Goal: Transaction & Acquisition: Purchase product/service

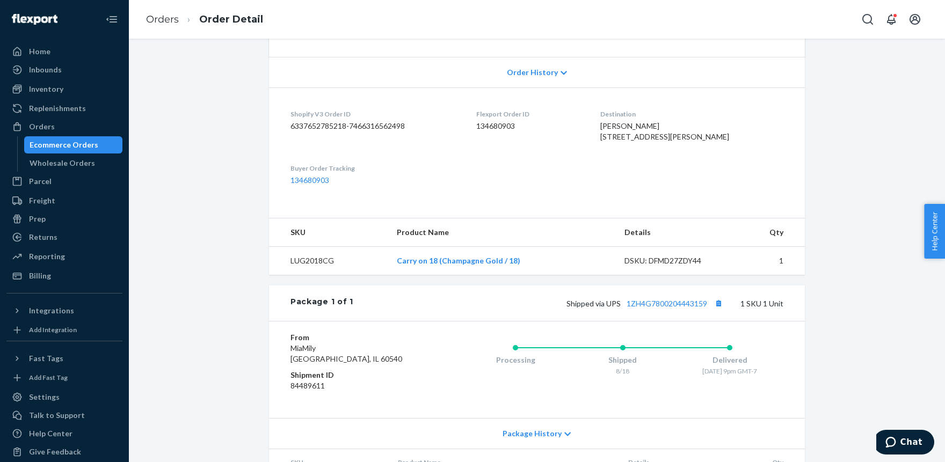
scroll to position [230, 0]
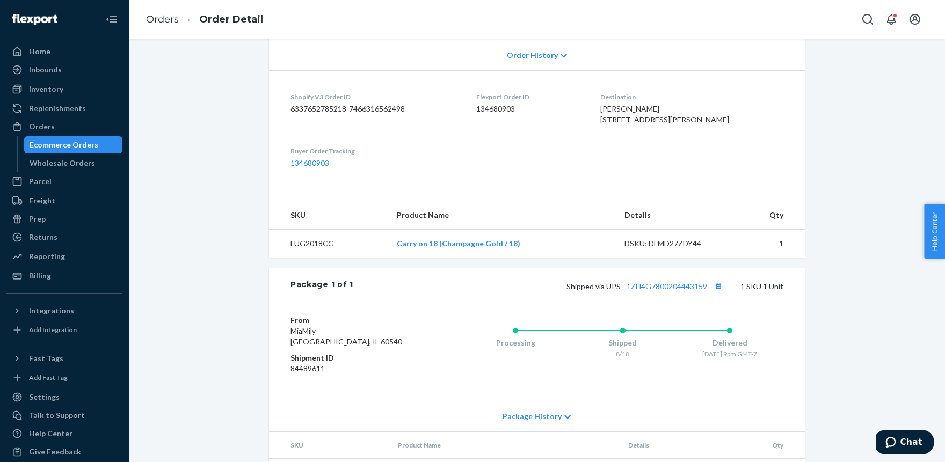
click at [305, 258] on td "LUG2018CG" at bounding box center [328, 244] width 119 height 28
copy td "LUG2018CG"
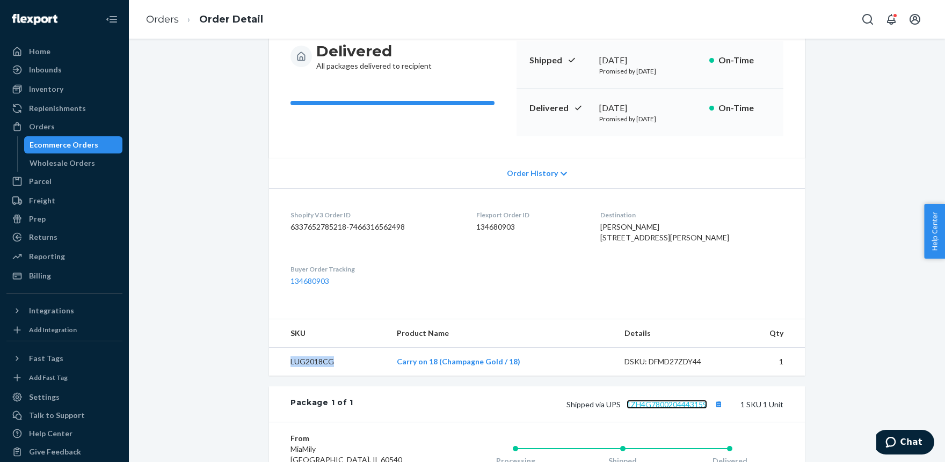
scroll to position [289, 0]
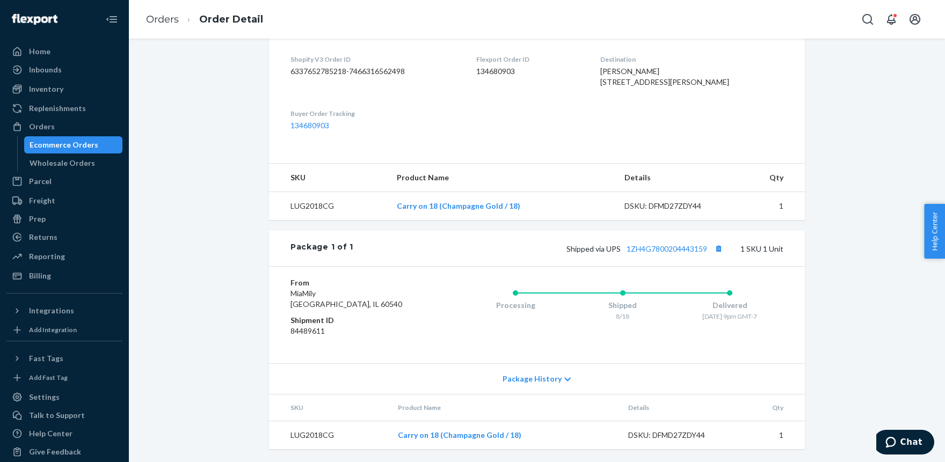
click at [561, 379] on div "Package History" at bounding box center [537, 378] width 536 height 31
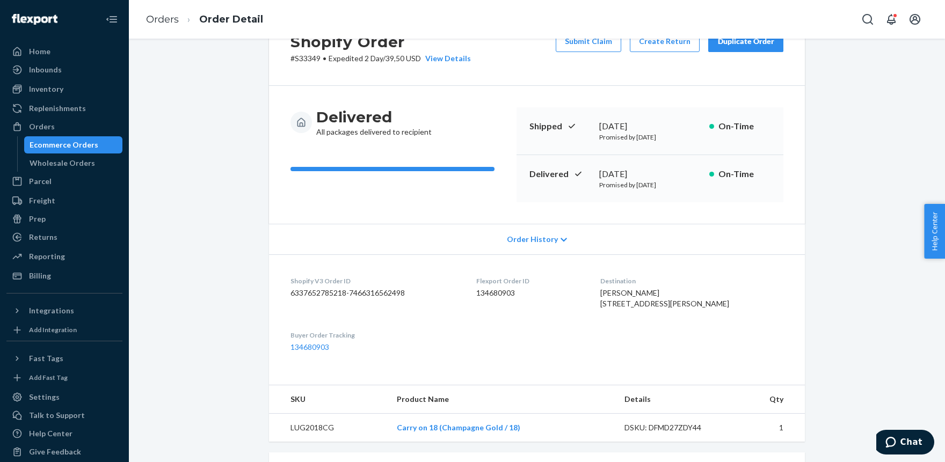
scroll to position [0, 0]
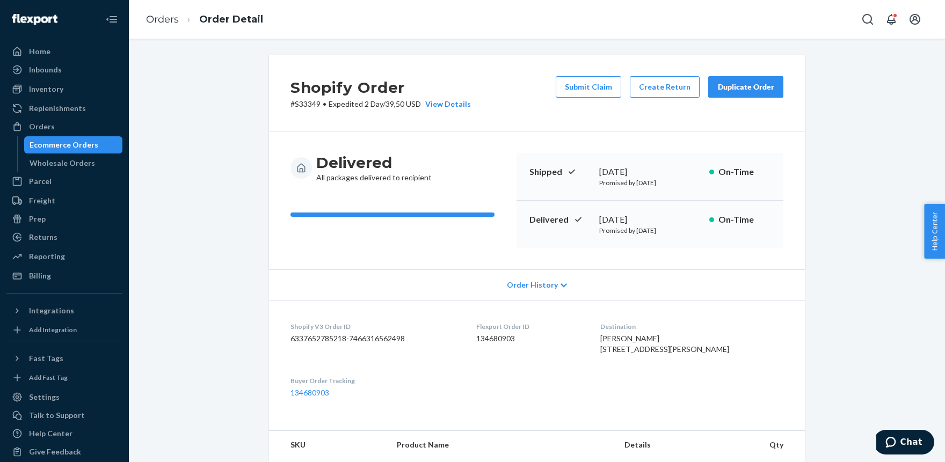
click at [562, 284] on icon at bounding box center [563, 286] width 6 height 8
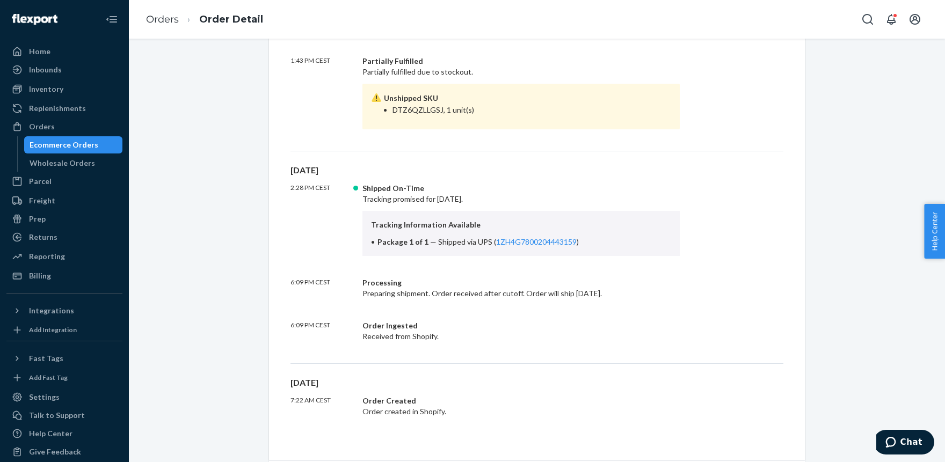
scroll to position [472, 0]
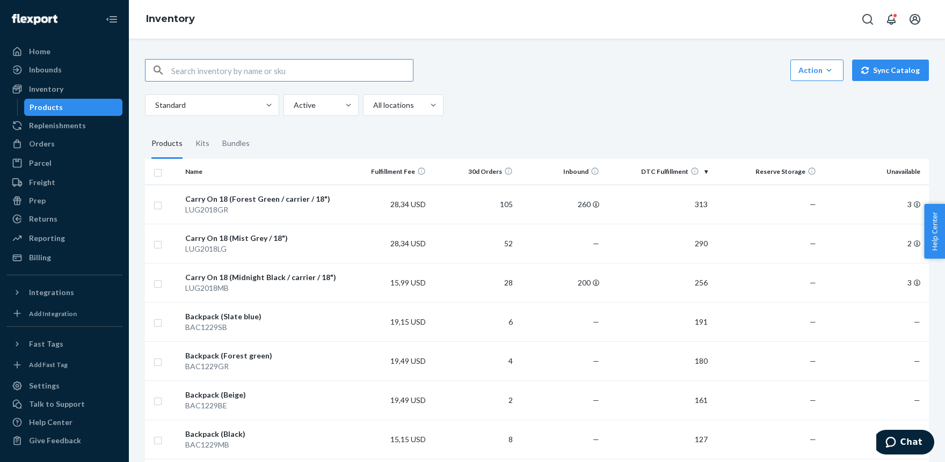
paste input "LUG2018CG"
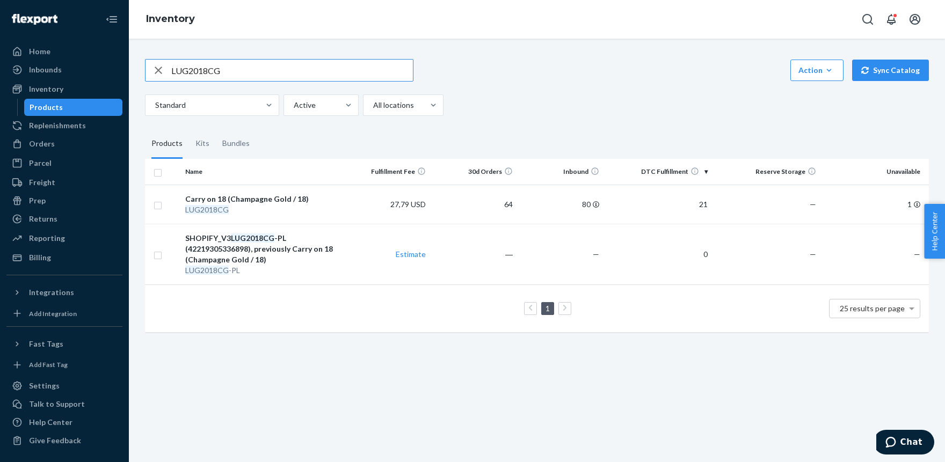
click at [233, 68] on input "LUG2018CG" at bounding box center [292, 70] width 242 height 21
type input "LUG2018DP"
click at [200, 71] on input "LUG2018DP" at bounding box center [292, 70] width 242 height 21
click at [40, 141] on div "Orders" at bounding box center [42, 143] width 26 height 11
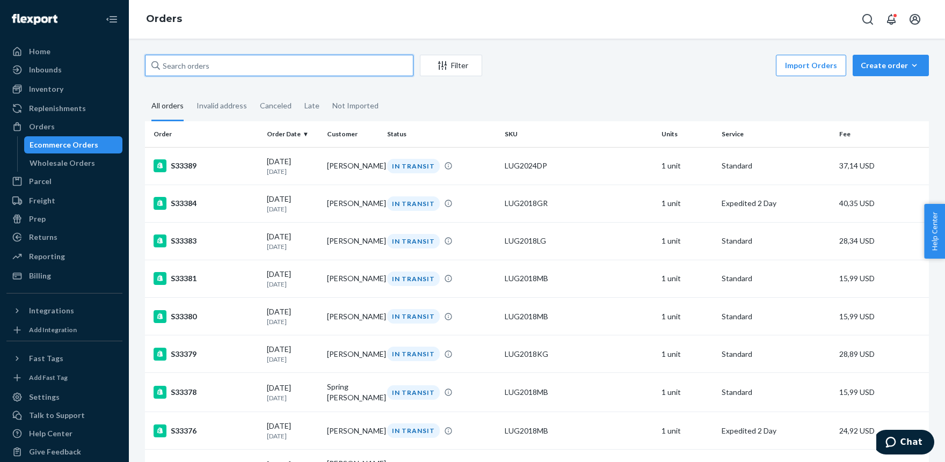
paste input "S33349"
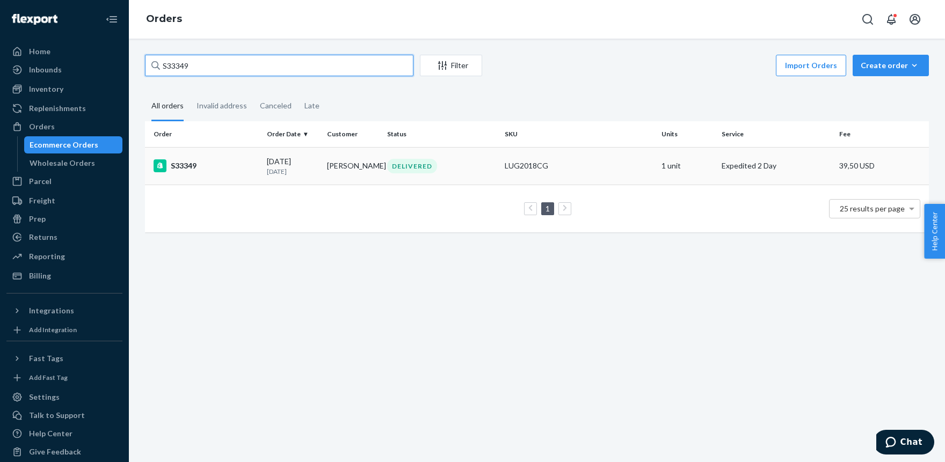
type input "S33349"
click at [539, 167] on div "LUG2018CG" at bounding box center [578, 165] width 148 height 11
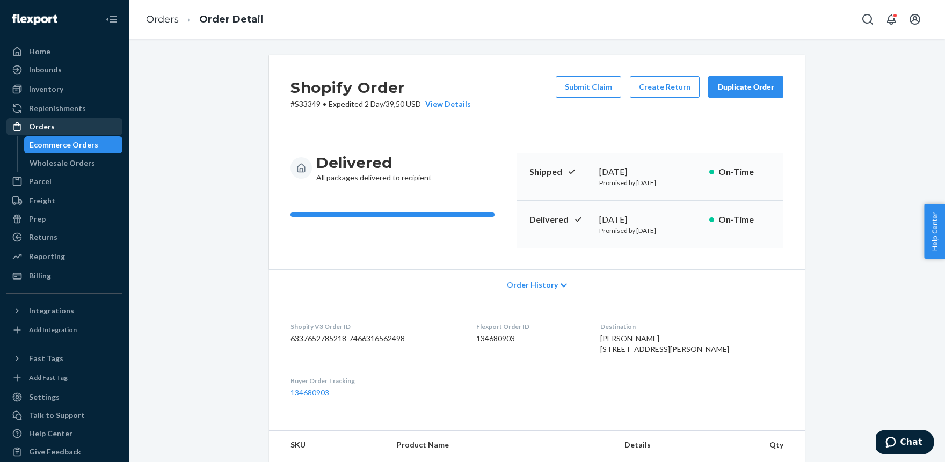
click at [43, 130] on div "Orders" at bounding box center [42, 126] width 26 height 11
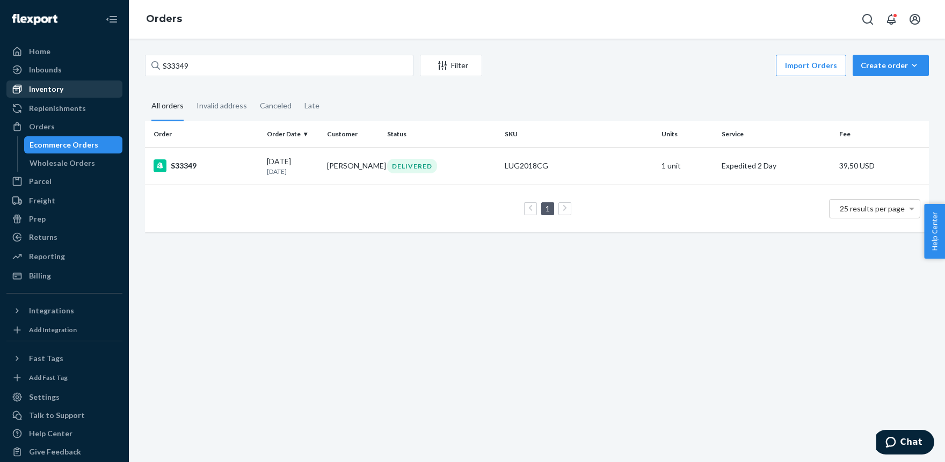
click at [50, 92] on div "Inventory" at bounding box center [46, 89] width 34 height 11
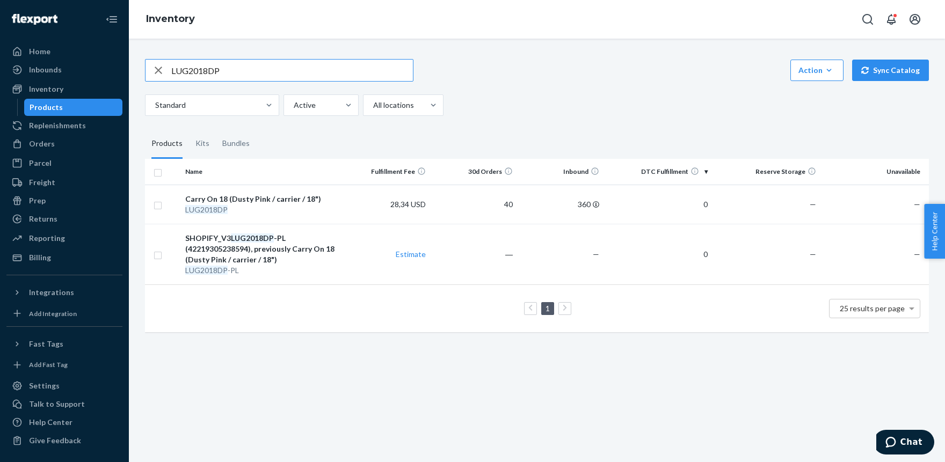
click at [263, 70] on input "LUG2018DP" at bounding box center [292, 70] width 242 height 21
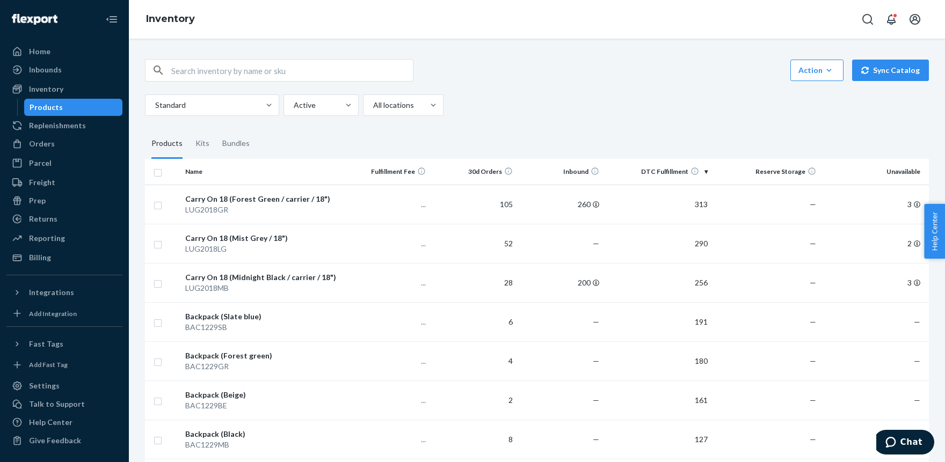
click at [264, 68] on input "text" at bounding box center [292, 70] width 242 height 21
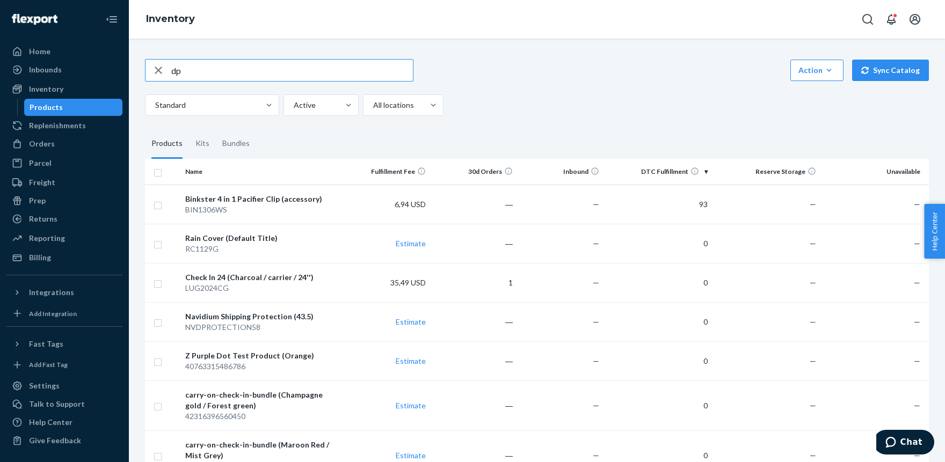
click at [172, 68] on input "dp" at bounding box center [292, 70] width 242 height 21
type input "lug2018dp"
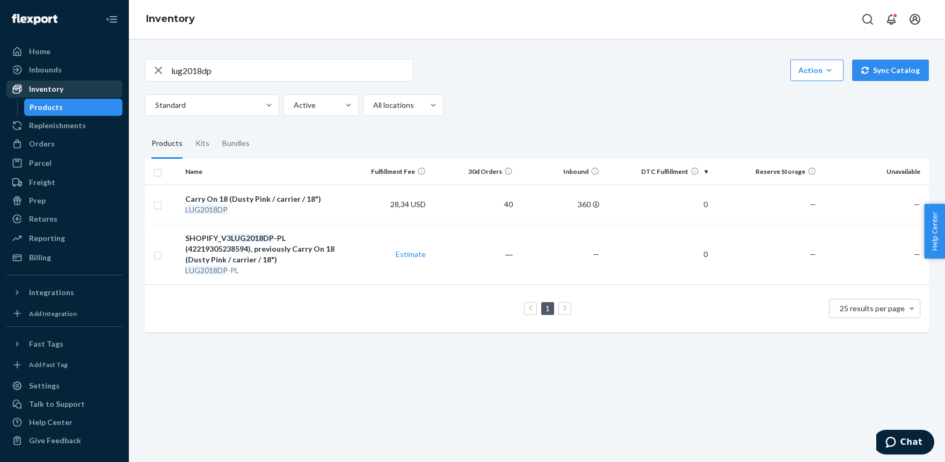
click at [48, 89] on div "Inventory" at bounding box center [46, 89] width 34 height 11
click at [49, 145] on div "Orders" at bounding box center [42, 143] width 26 height 11
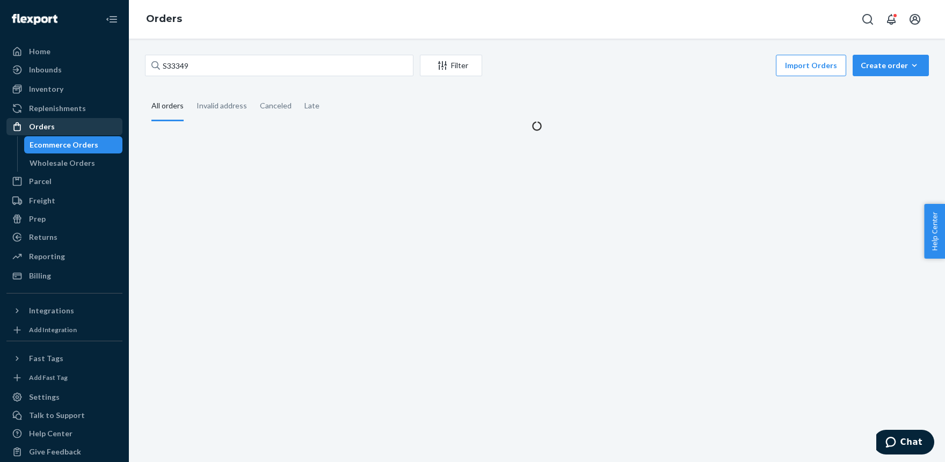
click at [49, 145] on div "Orders Ecommerce Orders Wholesale Orders" at bounding box center [64, 145] width 116 height 54
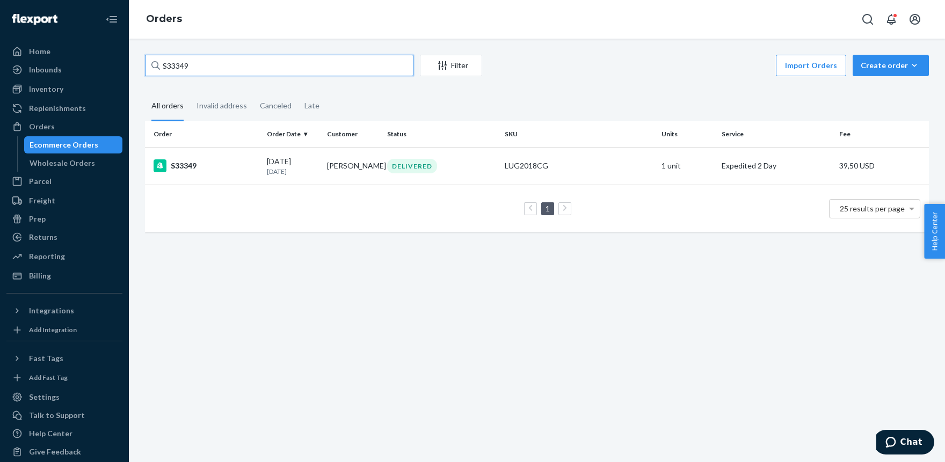
click at [174, 62] on input "S33349" at bounding box center [279, 65] width 268 height 21
paste input "8"
type input "S33389"
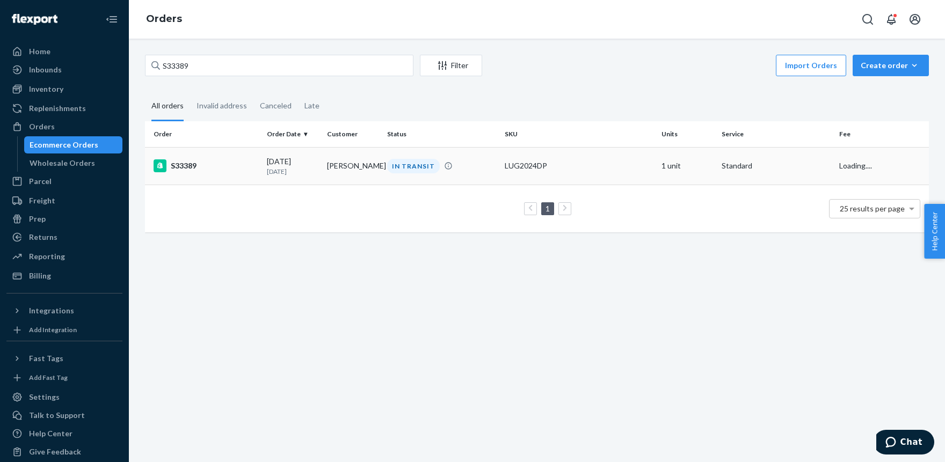
click at [517, 167] on div "LUG2024DP" at bounding box center [578, 165] width 148 height 11
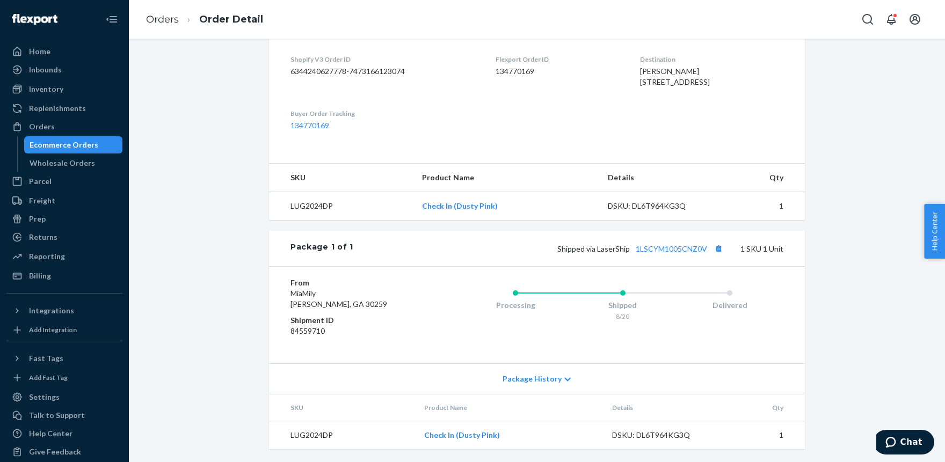
scroll to position [289, 0]
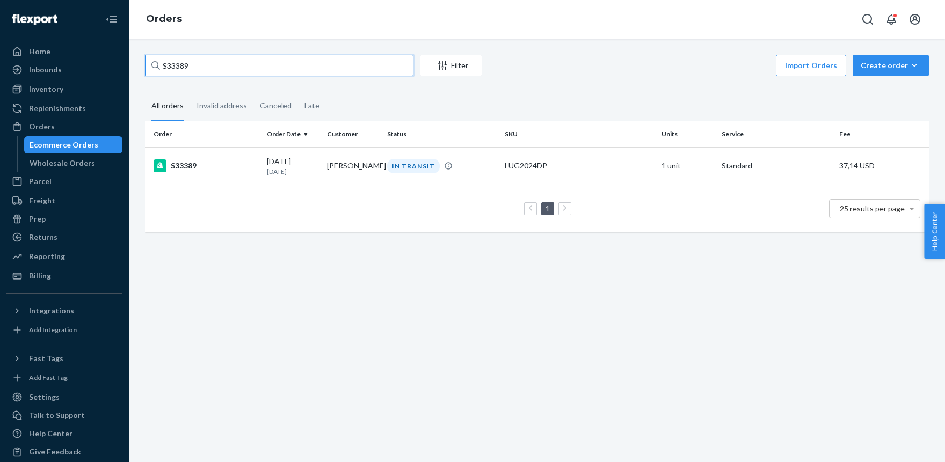
click at [228, 65] on input "S33389" at bounding box center [279, 65] width 268 height 21
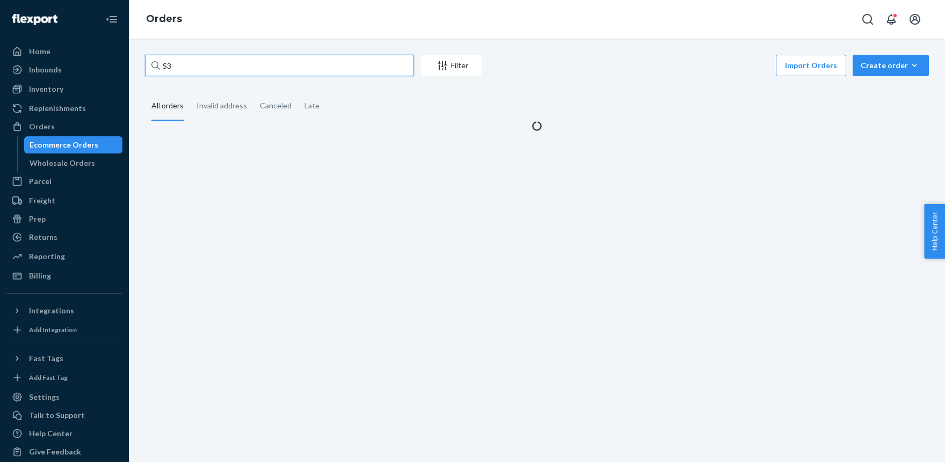
type input "S"
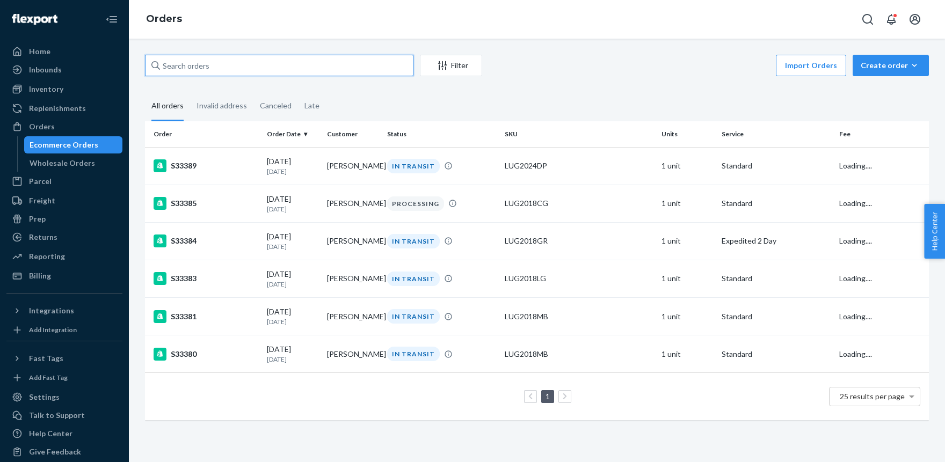
paste input "S33375"
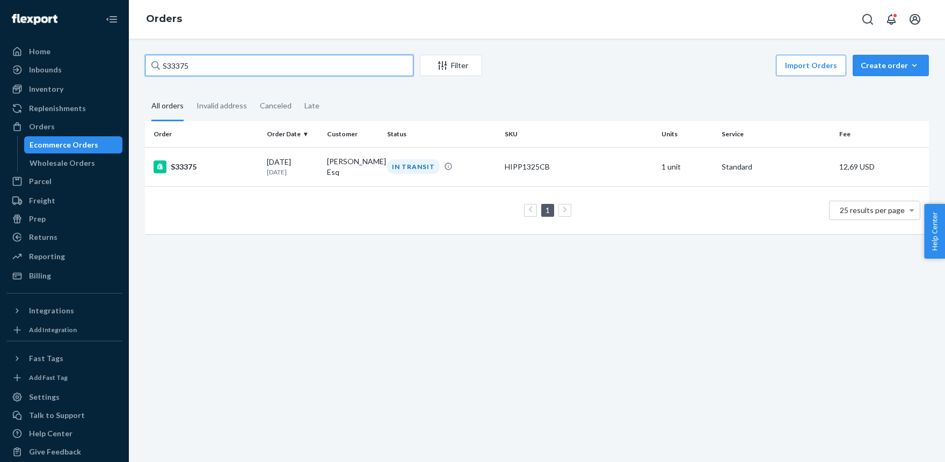
type input "S33375"
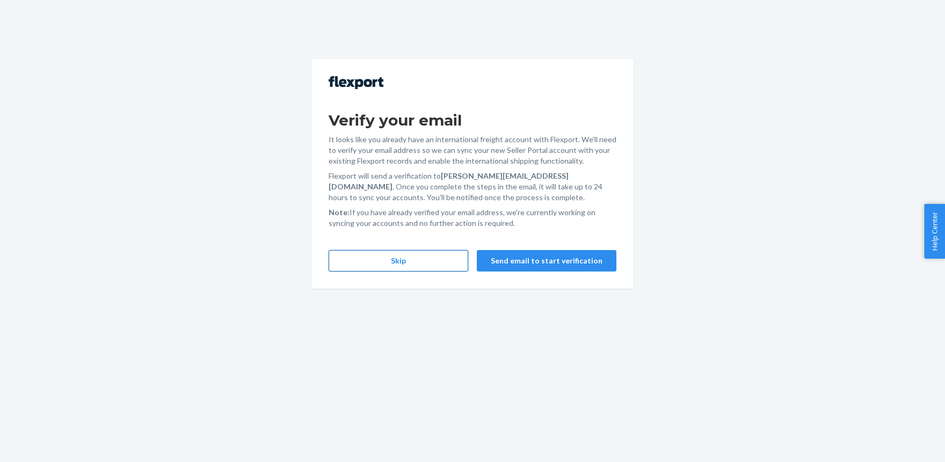
click at [359, 265] on button "Skip" at bounding box center [398, 260] width 140 height 21
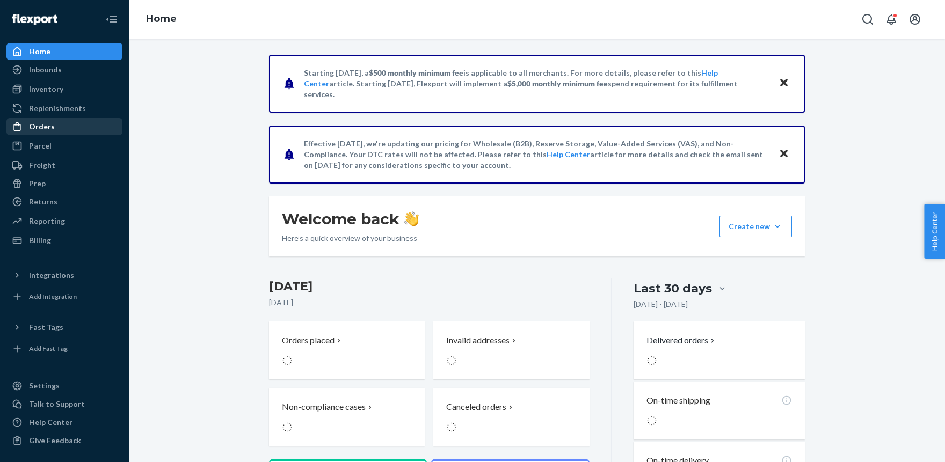
drag, startPoint x: 32, startPoint y: 127, endPoint x: 114, endPoint y: 121, distance: 81.8
click at [33, 127] on div "Orders" at bounding box center [42, 126] width 26 height 11
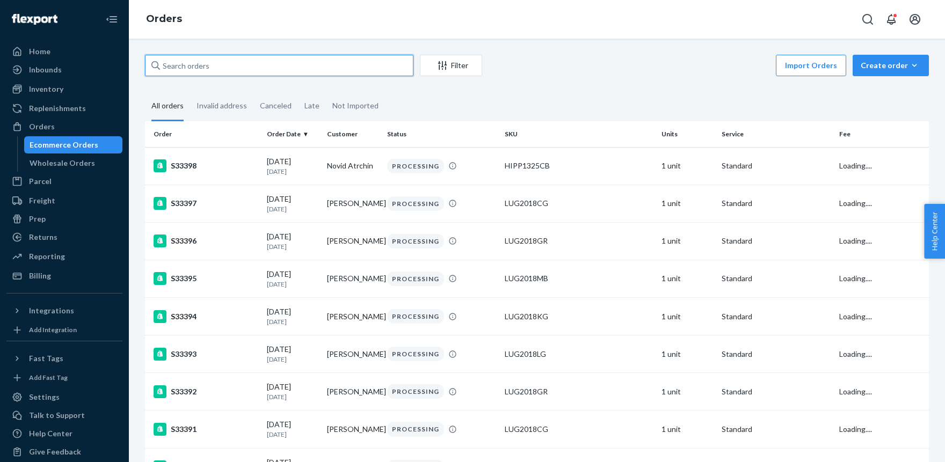
paste input "Tiffany Kassab"
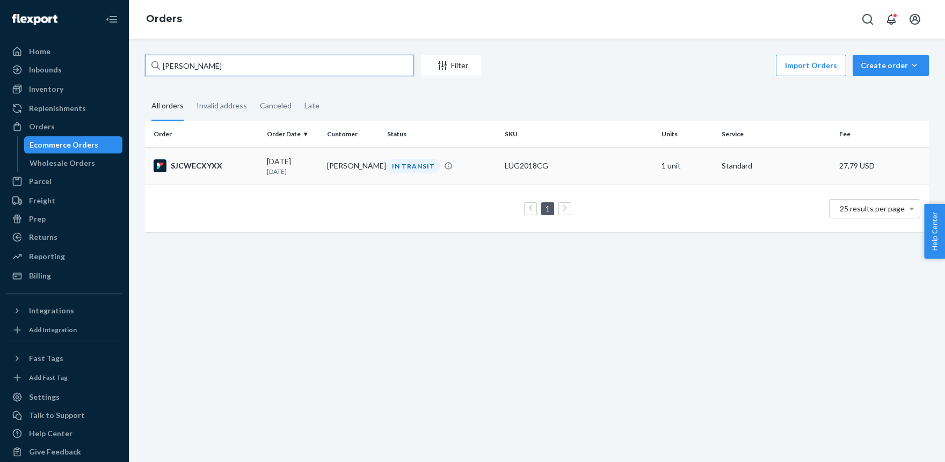
type input "Tiffany Kassab"
click at [603, 169] on div "LUG2018CG" at bounding box center [578, 165] width 148 height 11
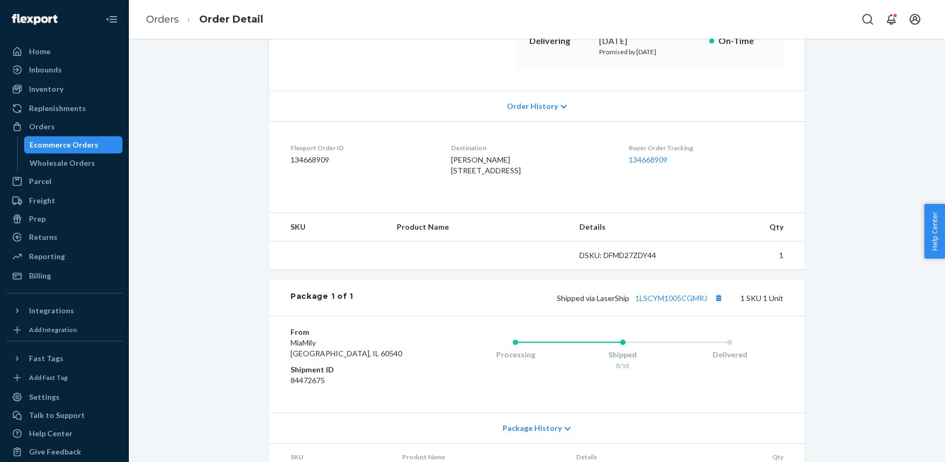
scroll to position [236, 0]
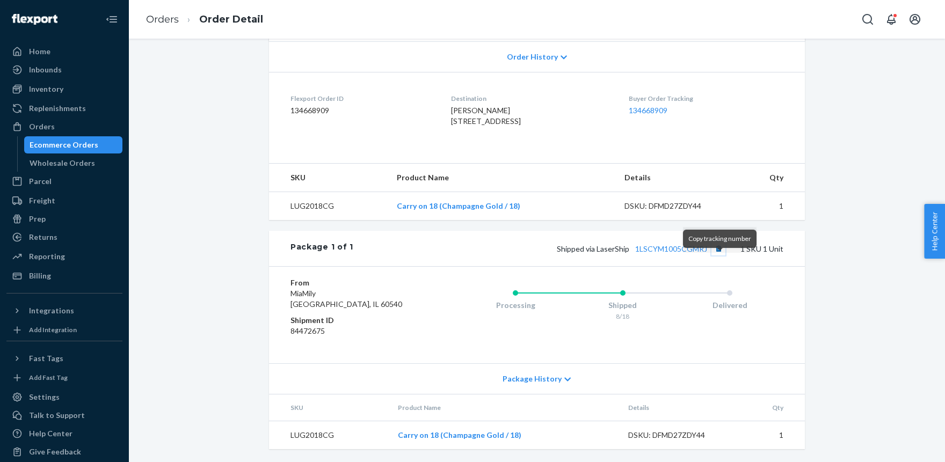
click at [720, 255] on button "Copy tracking number" at bounding box center [718, 249] width 14 height 14
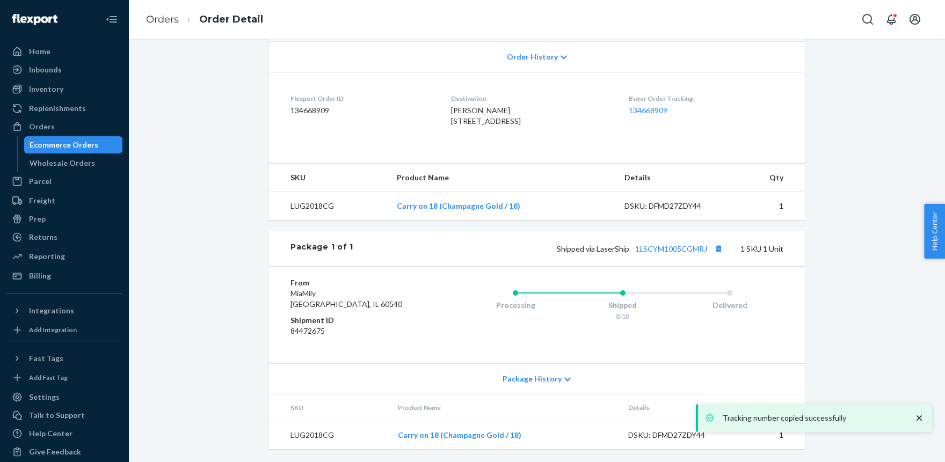
click at [615, 253] on span "Shipped via LaserShip 1LSCYM1005CGMRJ" at bounding box center [641, 248] width 169 height 9
drag, startPoint x: 615, startPoint y: 264, endPoint x: 603, endPoint y: 257, distance: 13.7
click at [613, 253] on span "Shipped via LaserShip 1LSCYM1005CGMRJ" at bounding box center [641, 248] width 169 height 9
copy span "LaserShip"
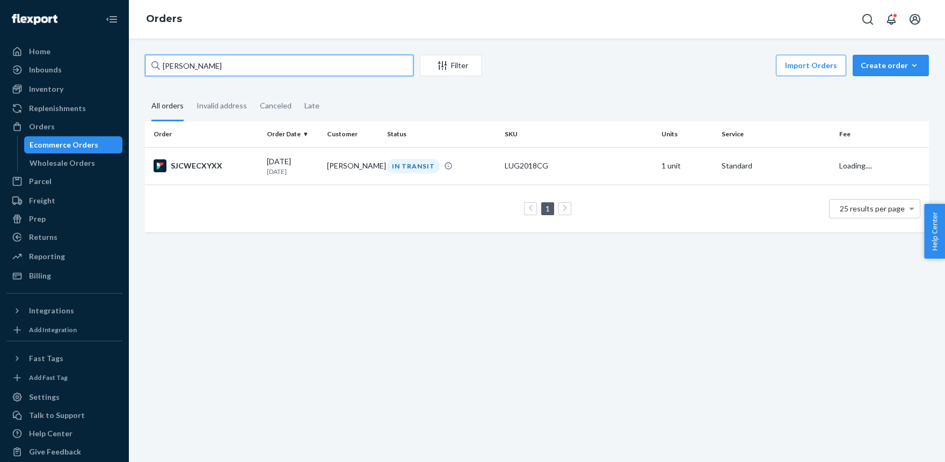
click at [226, 72] on input "Tiffany Kassab" at bounding box center [279, 65] width 268 height 21
type input "T"
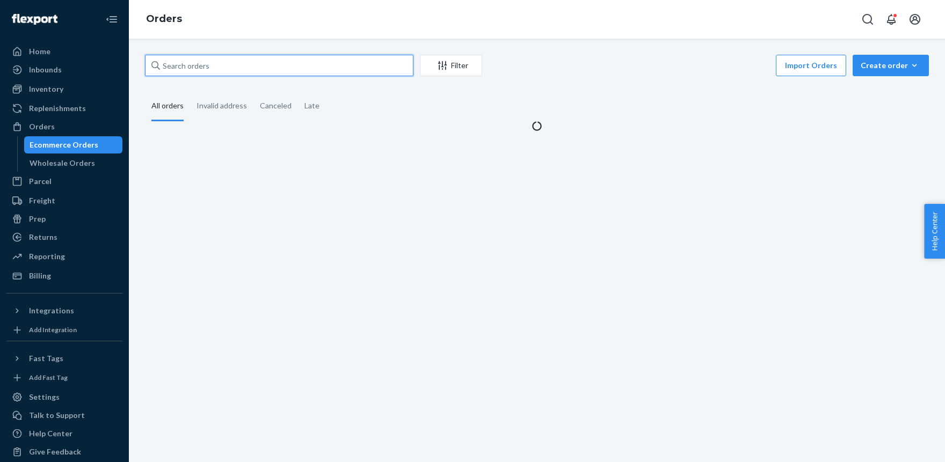
paste input "[PERSON_NAME]"
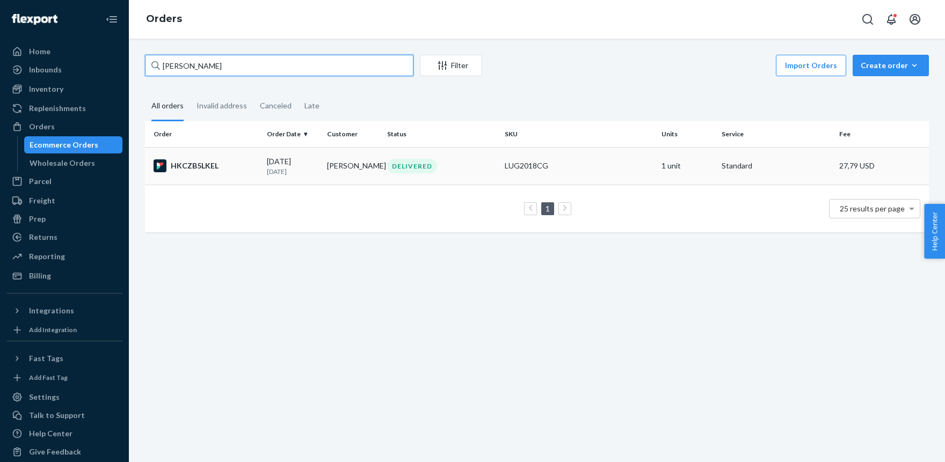
type input "[PERSON_NAME]"
click at [518, 171] on div "LUG2018CG" at bounding box center [578, 165] width 148 height 11
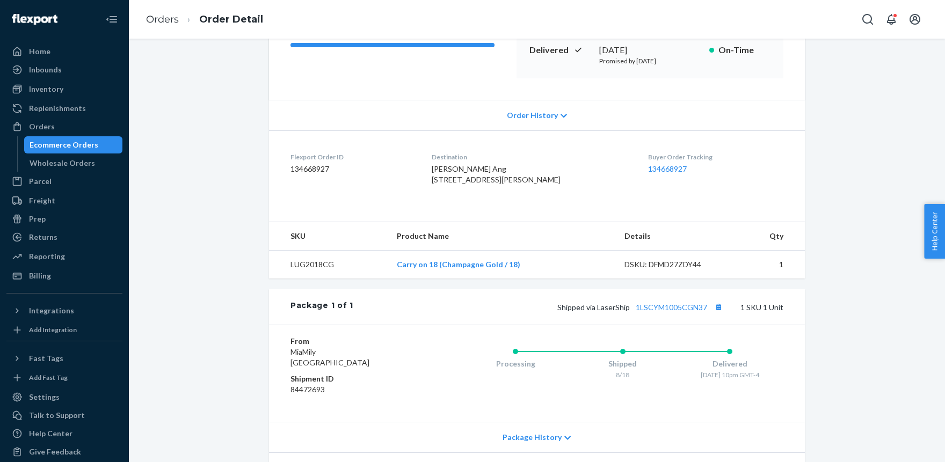
scroll to position [177, 0]
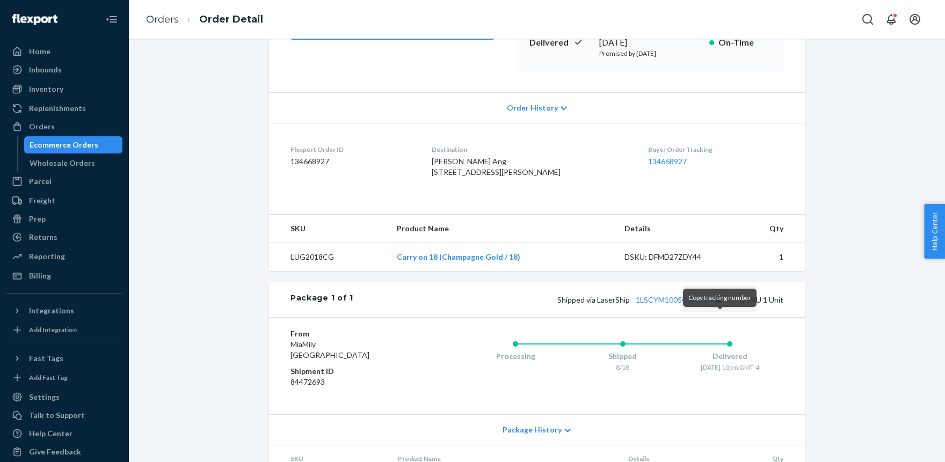
click at [719, 306] on button "Copy tracking number" at bounding box center [718, 299] width 14 height 14
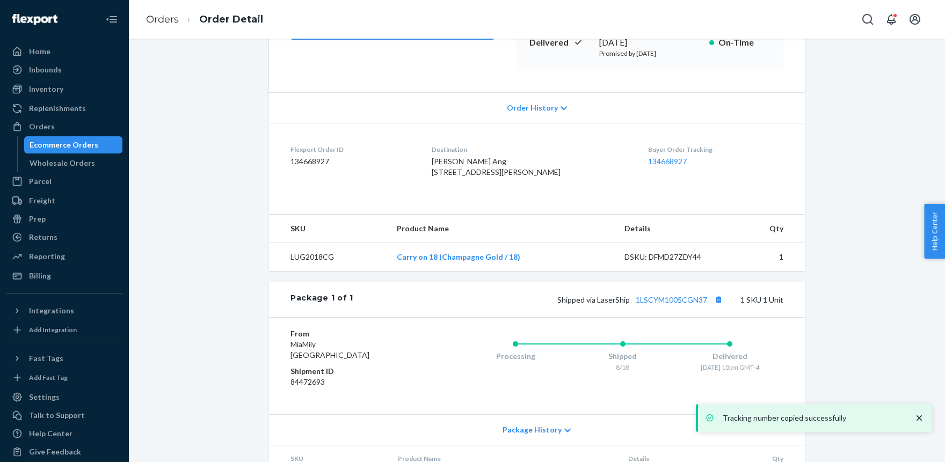
click at [610, 304] on span "Shipped via LaserShip 1LSCYM1005CGN37" at bounding box center [641, 299] width 168 height 9
copy span "LaserShip"
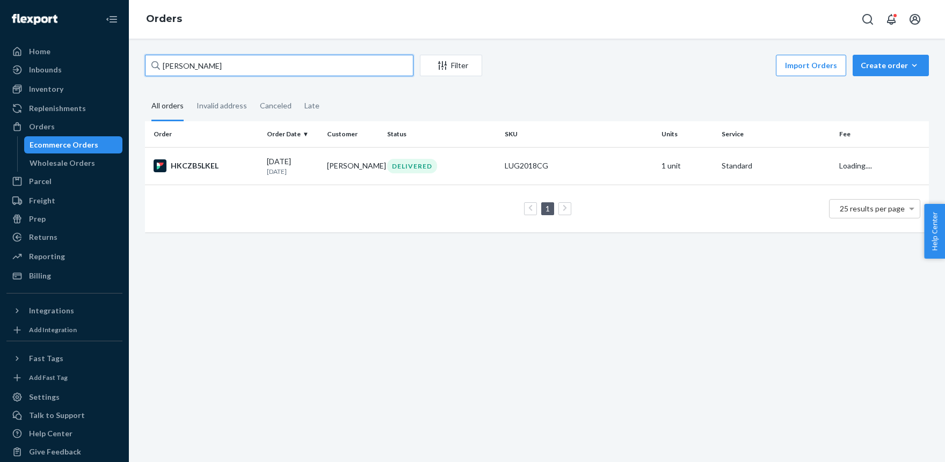
click at [218, 67] on input "[PERSON_NAME]" at bounding box center [279, 65] width 268 height 21
paste input "Wyas Ramsaran / CoreOne/ AIR"
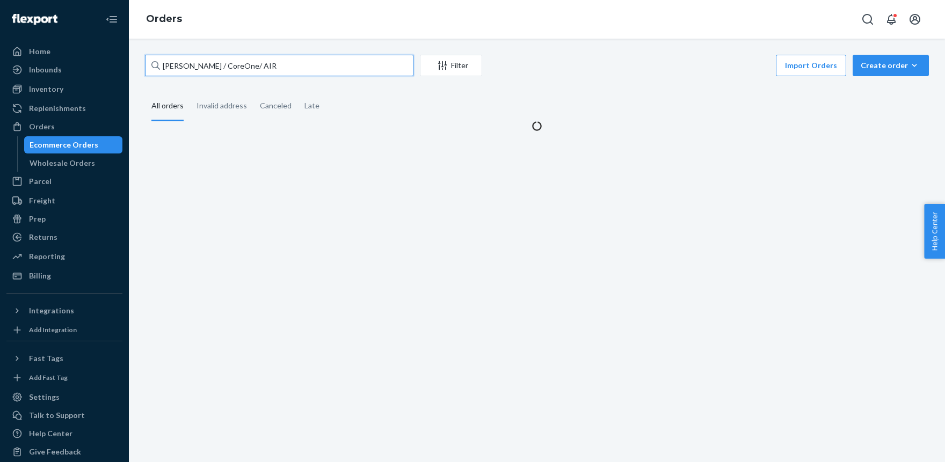
click at [214, 65] on input "Hui Shan Wyas Ramsaran / CoreOne/ AIR" at bounding box center [279, 65] width 268 height 21
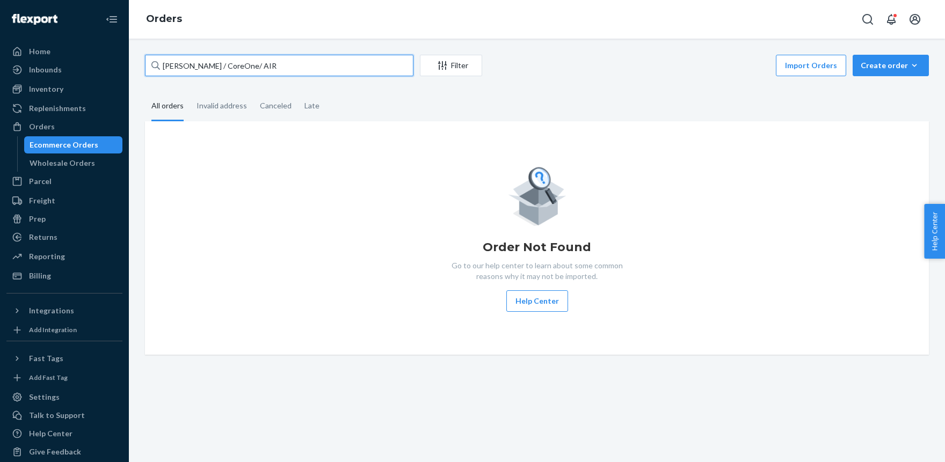
paste input "text"
click at [298, 63] on input "Wyas Ramsaran / CoreOne/ AIR" at bounding box center [279, 65] width 268 height 21
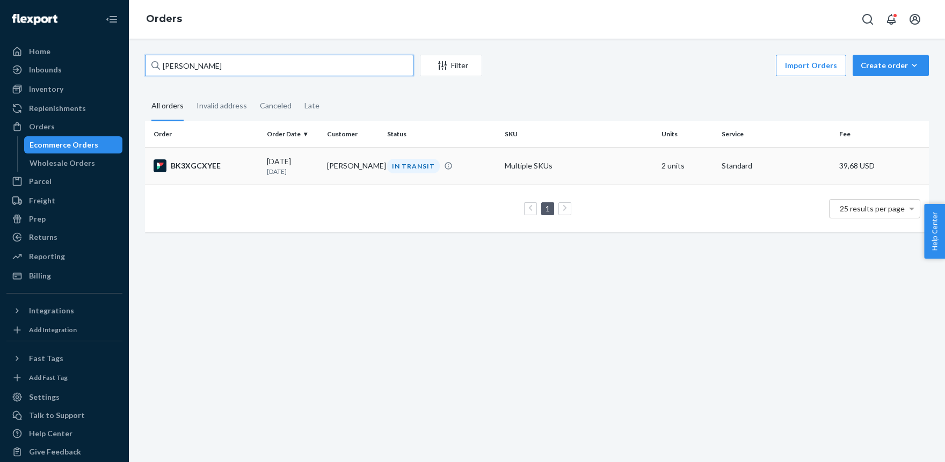
type input "[PERSON_NAME]"
click at [510, 169] on td "Multiple SKUs" at bounding box center [578, 166] width 157 height 38
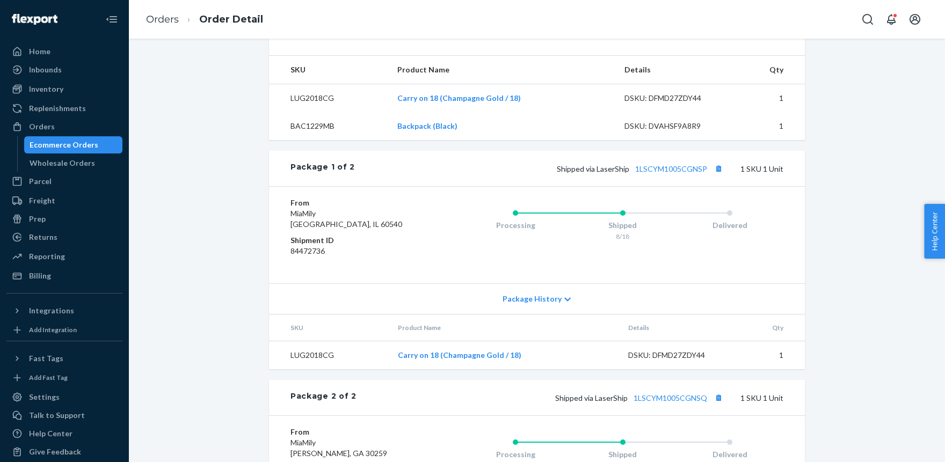
scroll to position [340, 0]
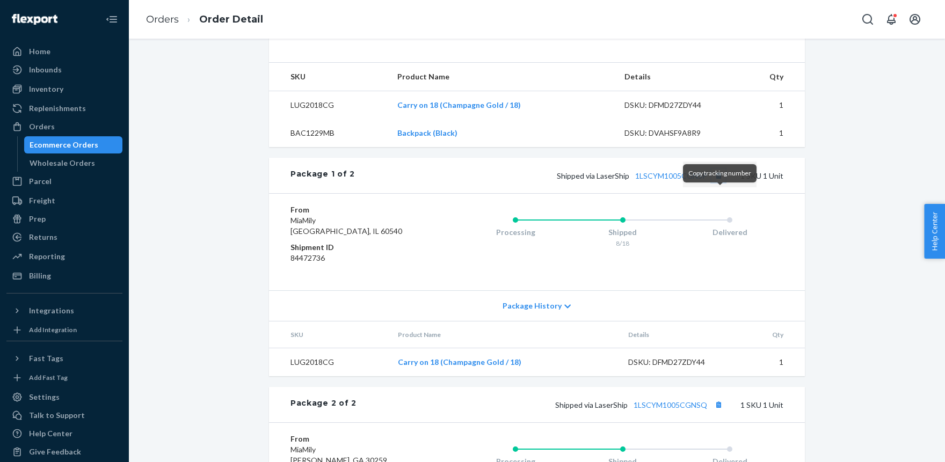
click at [721, 182] on button "Copy tracking number" at bounding box center [718, 176] width 14 height 14
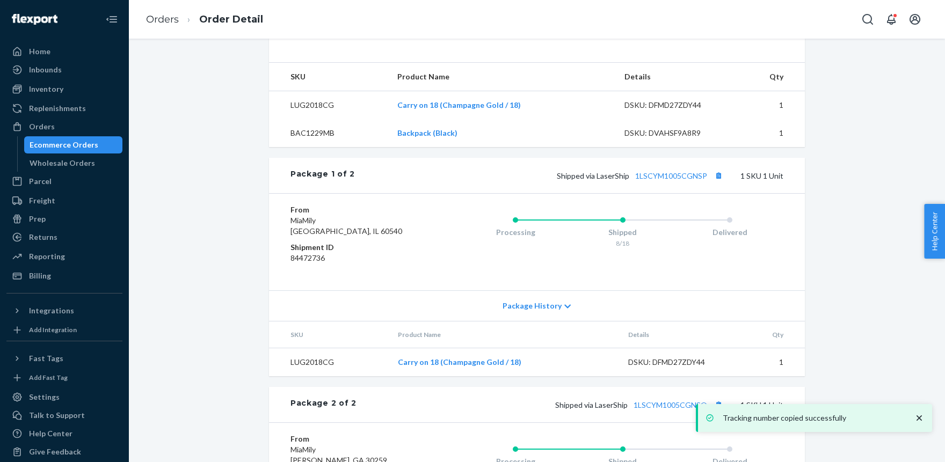
click at [608, 180] on span "Shipped via LaserShip 1LSCYM1005CGNSP" at bounding box center [641, 175] width 169 height 9
copy span "LaserShip"
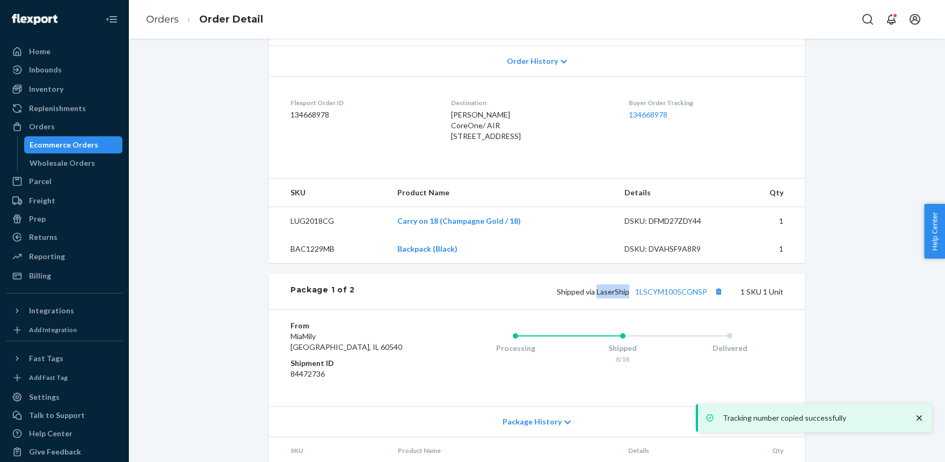
scroll to position [222, 0]
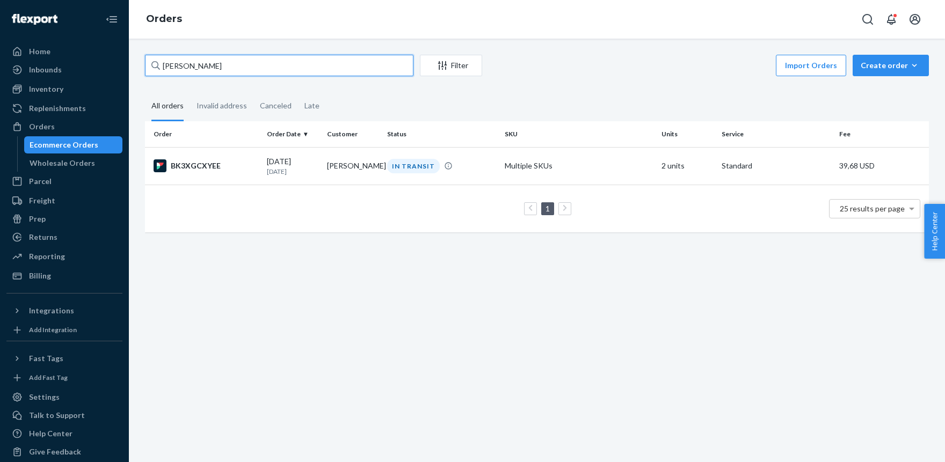
click at [240, 64] on input "[PERSON_NAME]" at bounding box center [279, 65] width 268 height 21
paste input "Chun W. Ch"
type input "[PERSON_NAME]"
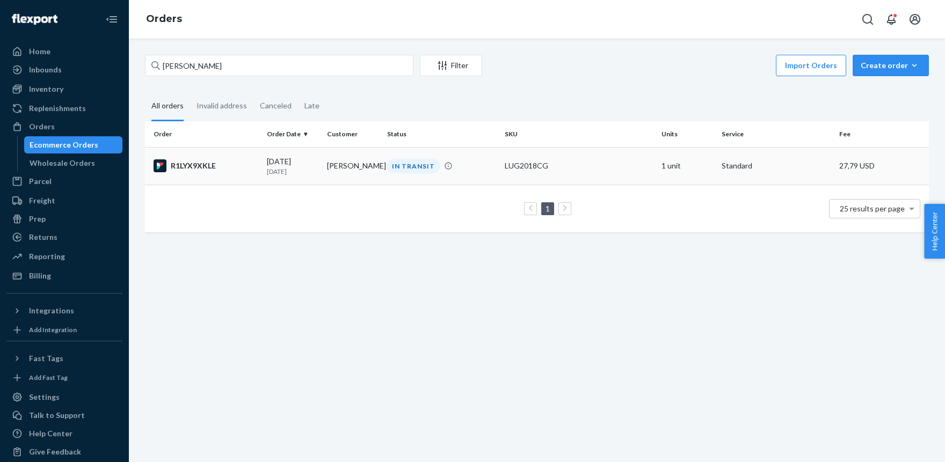
click at [544, 169] on div "LUG2018CG" at bounding box center [578, 165] width 148 height 11
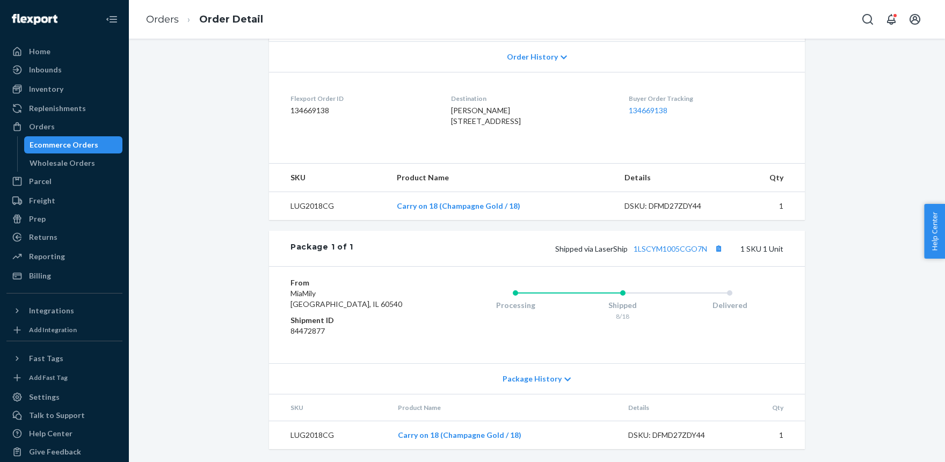
scroll to position [249, 0]
click at [718, 247] on button "Copy tracking number" at bounding box center [718, 249] width 14 height 14
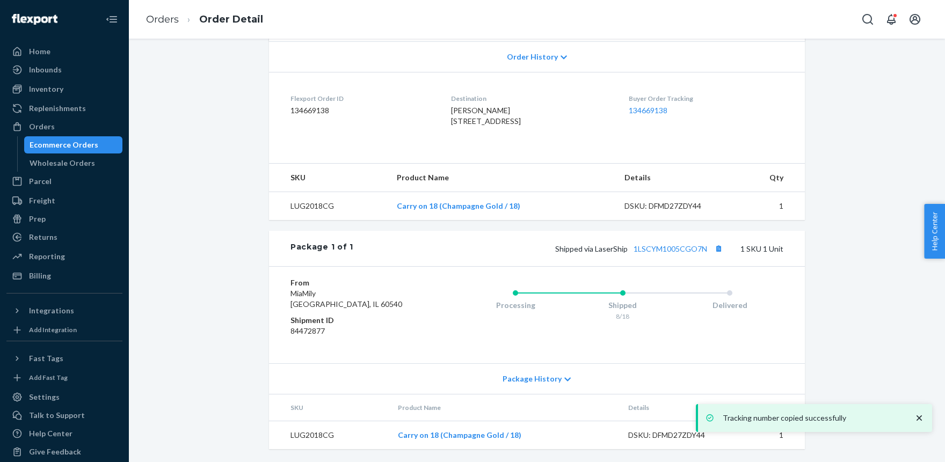
click at [604, 245] on span "Shipped via LaserShip 1LSCYM1005CGO7N" at bounding box center [640, 248] width 170 height 9
copy span "LaserShip"
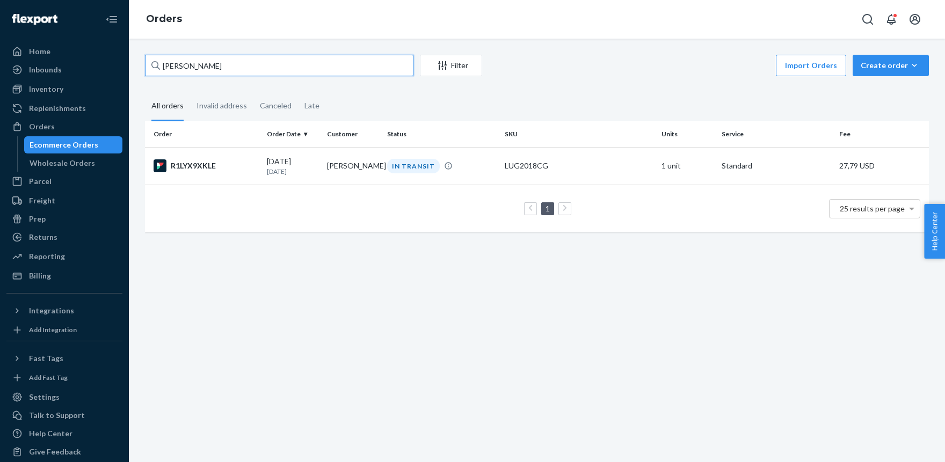
click at [206, 68] on input "[PERSON_NAME]" at bounding box center [279, 65] width 268 height 21
paste input "[PERSON_NAME]"
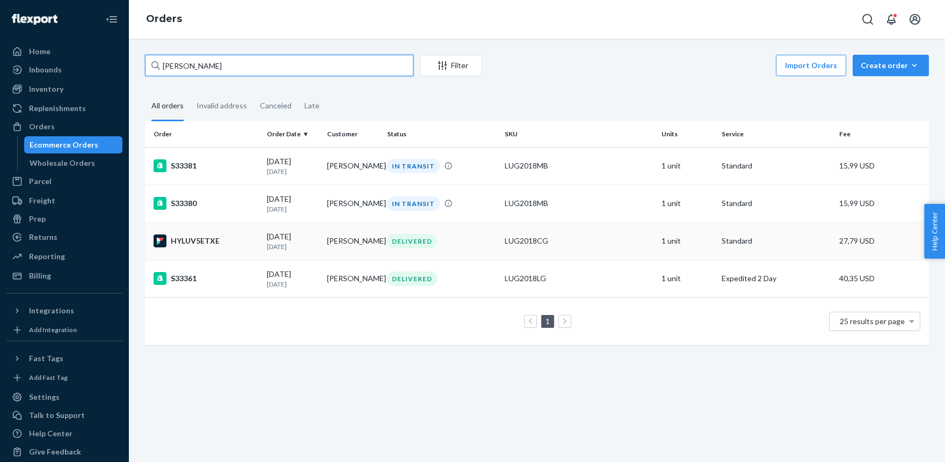
type input "[PERSON_NAME]"
click at [558, 246] on div "LUG2018CG" at bounding box center [578, 241] width 148 height 11
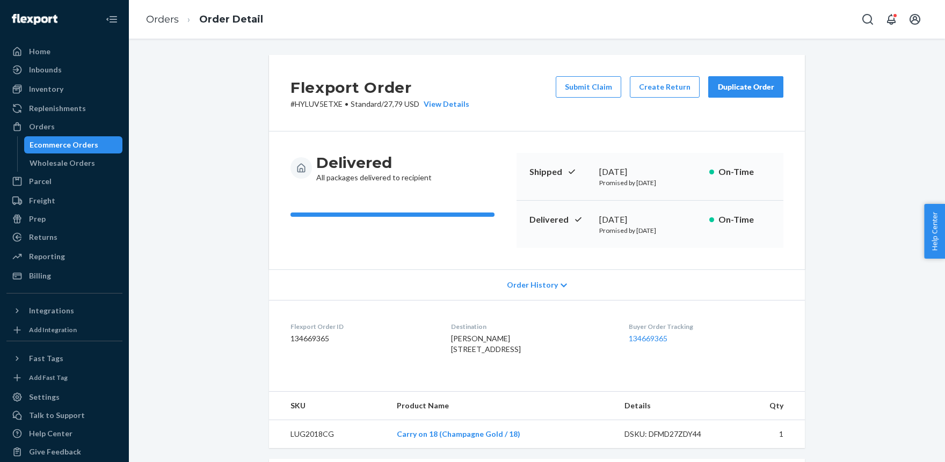
scroll to position [249, 0]
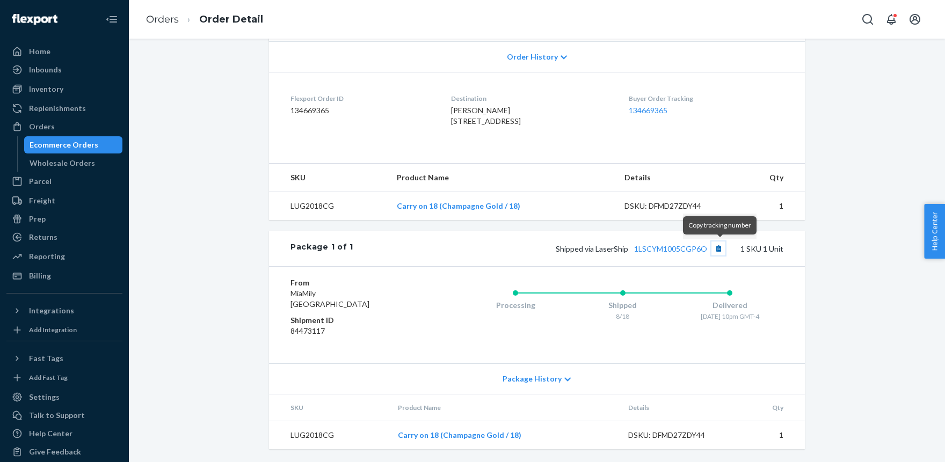
click at [718, 246] on button "Copy tracking number" at bounding box center [718, 249] width 14 height 14
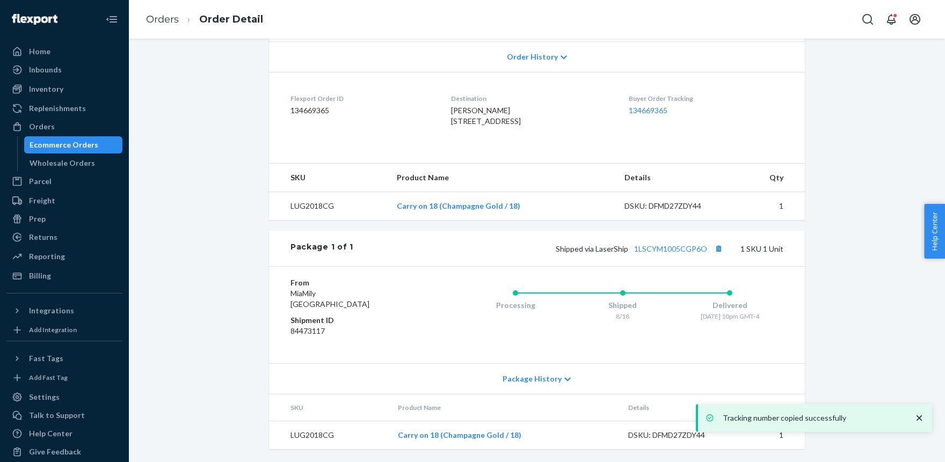
click at [611, 248] on span "Shipped via LaserShip 1LSCYM1005CGP6O" at bounding box center [640, 248] width 170 height 9
drag, startPoint x: 611, startPoint y: 248, endPoint x: 529, endPoint y: 170, distance: 113.5
click at [611, 248] on span "Shipped via LaserShip 1LSCYM1005CGP6O" at bounding box center [640, 248] width 170 height 9
copy span "LaserShip"
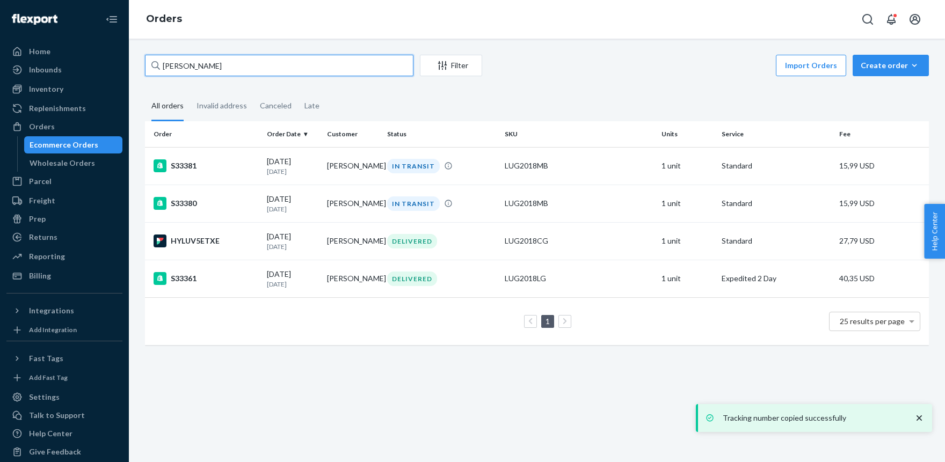
click at [218, 67] on input "[PERSON_NAME]" at bounding box center [279, 65] width 268 height 21
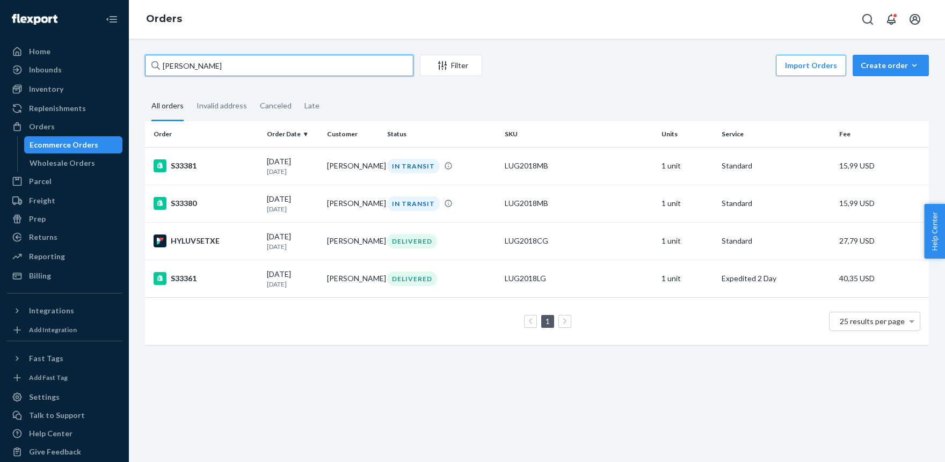
paste input "[PERSON_NAME]"
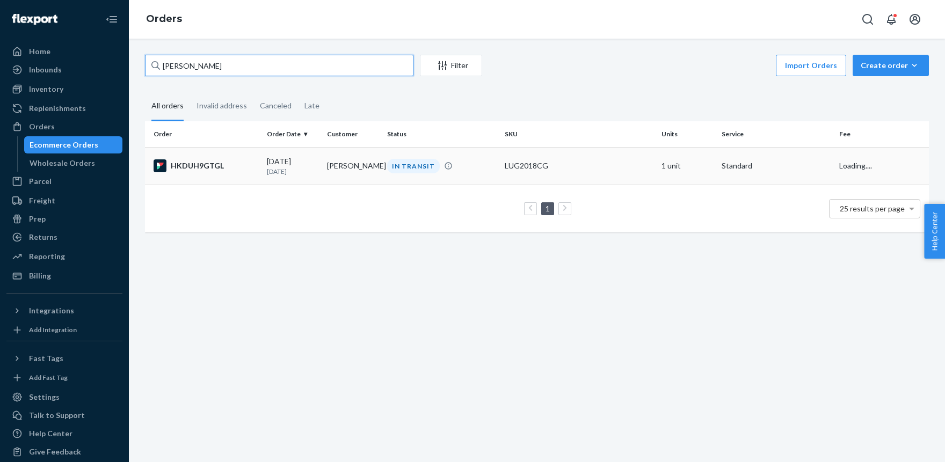
type input "[PERSON_NAME]"
click at [534, 169] on div "LUG2018CG" at bounding box center [578, 165] width 148 height 11
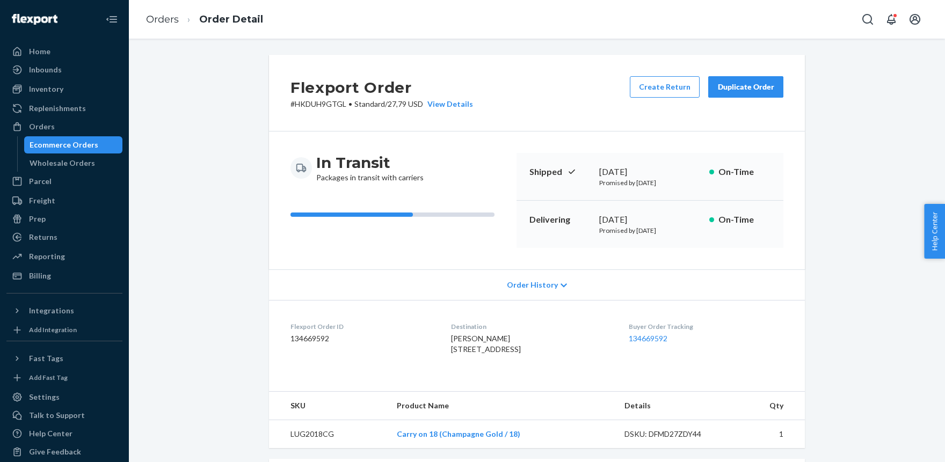
scroll to position [218, 0]
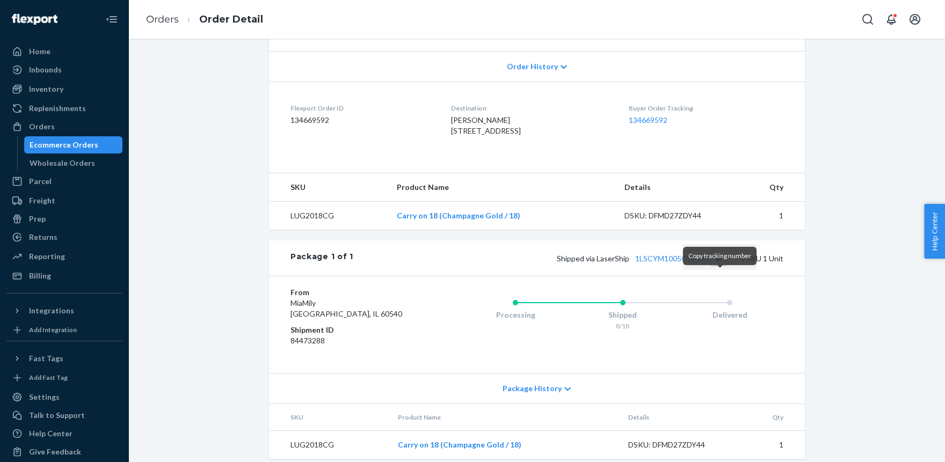
click at [720, 265] on button "Copy tracking number" at bounding box center [718, 258] width 14 height 14
click at [614, 263] on span "Shipped via LaserShip 1LSCYM1005CGPRR" at bounding box center [641, 258] width 169 height 9
click at [615, 263] on span "Shipped via LaserShip 1LSCYM1005CGPRR" at bounding box center [641, 258] width 169 height 9
copy span "LaserShip"
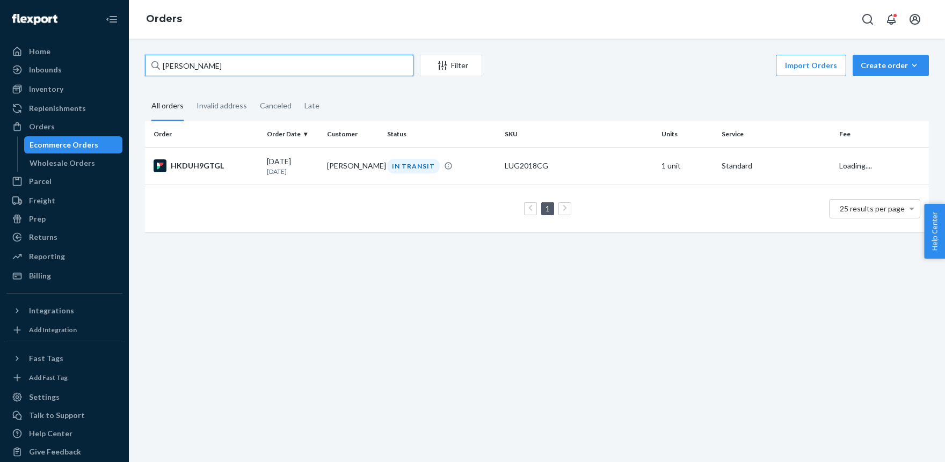
click at [230, 74] on input "[PERSON_NAME]" at bounding box center [279, 65] width 268 height 21
paste input "[PERSON_NAME]"
type input "[PERSON_NAME]"
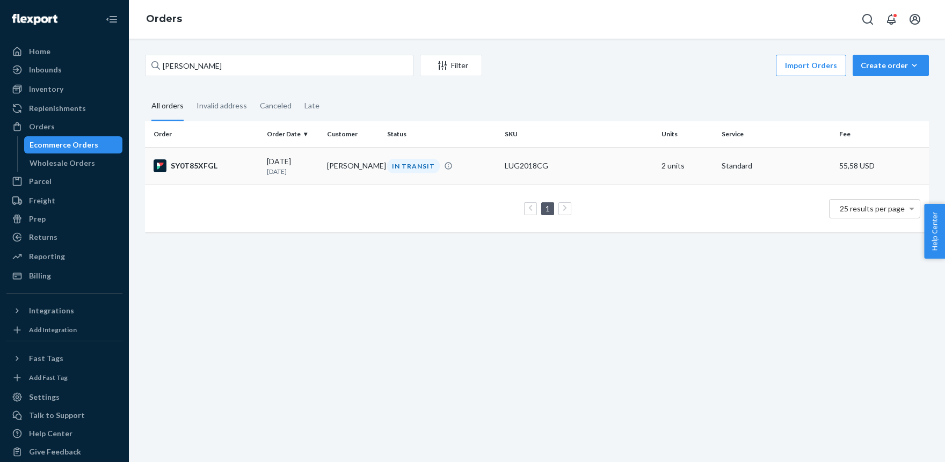
click at [589, 165] on div "LUG2018CG" at bounding box center [578, 165] width 148 height 11
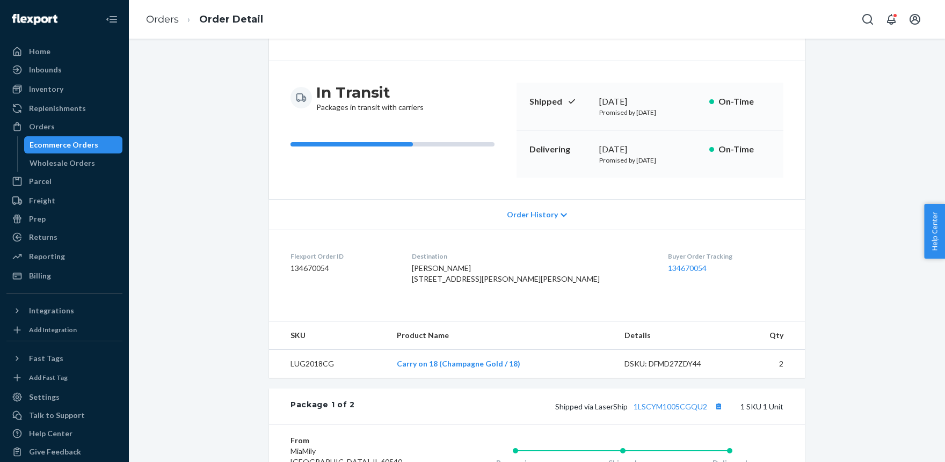
scroll to position [295, 0]
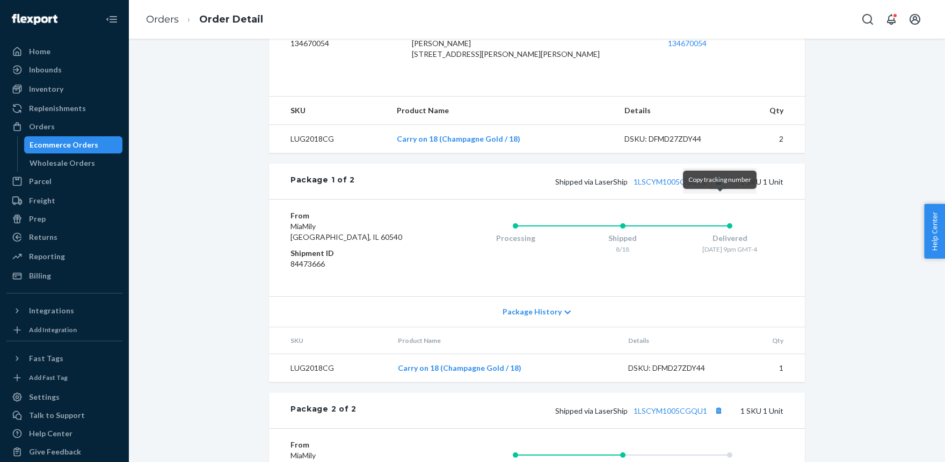
click at [718, 188] on button "Copy tracking number" at bounding box center [718, 181] width 14 height 14
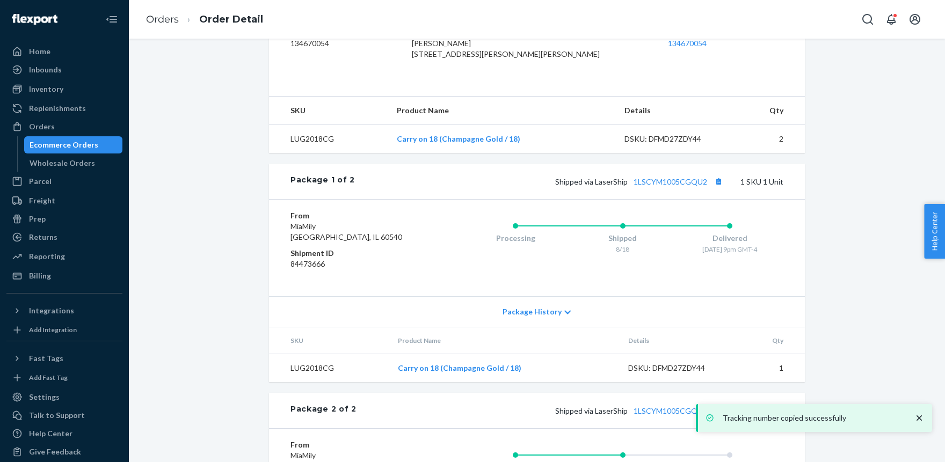
click at [606, 186] on span "Shipped via LaserShip 1LSCYM1005CGQU2" at bounding box center [640, 181] width 170 height 9
drag, startPoint x: 606, startPoint y: 203, endPoint x: 599, endPoint y: 200, distance: 7.7
click at [606, 186] on span "Shipped via LaserShip 1LSCYM1005CGQU2" at bounding box center [640, 181] width 170 height 9
copy span "LaserShip"
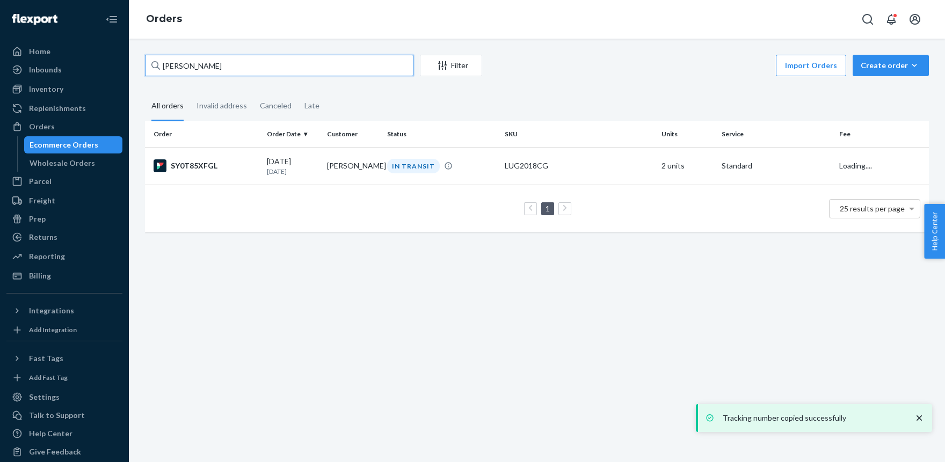
click at [207, 67] on input "[PERSON_NAME]" at bounding box center [279, 65] width 268 height 21
drag, startPoint x: 207, startPoint y: 67, endPoint x: 201, endPoint y: 68, distance: 5.6
click at [207, 67] on input "[PERSON_NAME]" at bounding box center [279, 65] width 268 height 21
paste input "Johnny Ye"
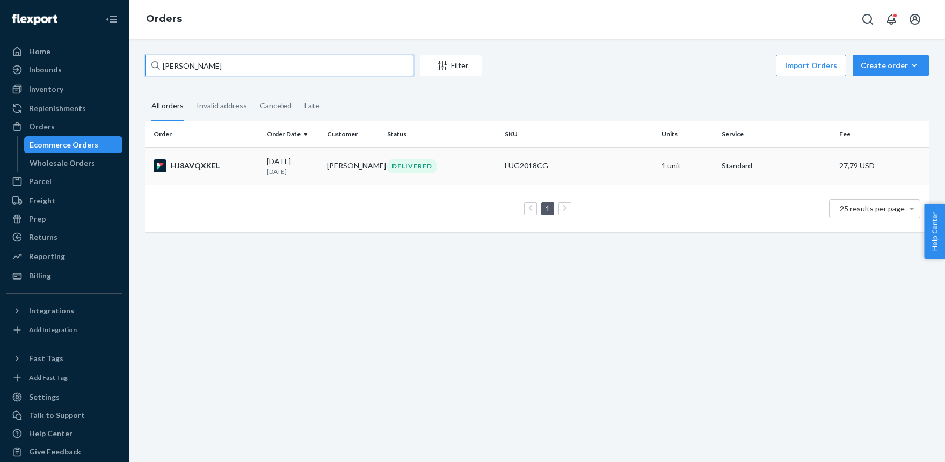
type input "[PERSON_NAME]"
click at [530, 169] on div "LUG2018CG" at bounding box center [578, 165] width 148 height 11
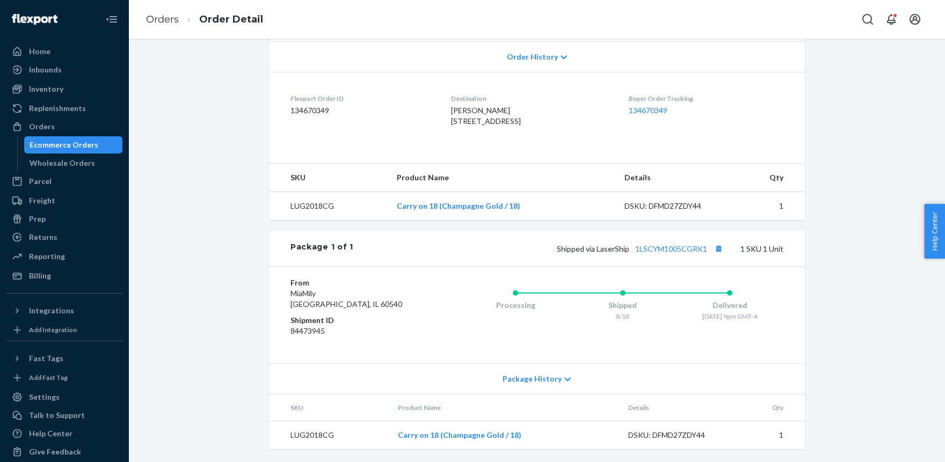
scroll to position [249, 0]
click at [722, 246] on button "Copy tracking number" at bounding box center [718, 249] width 14 height 14
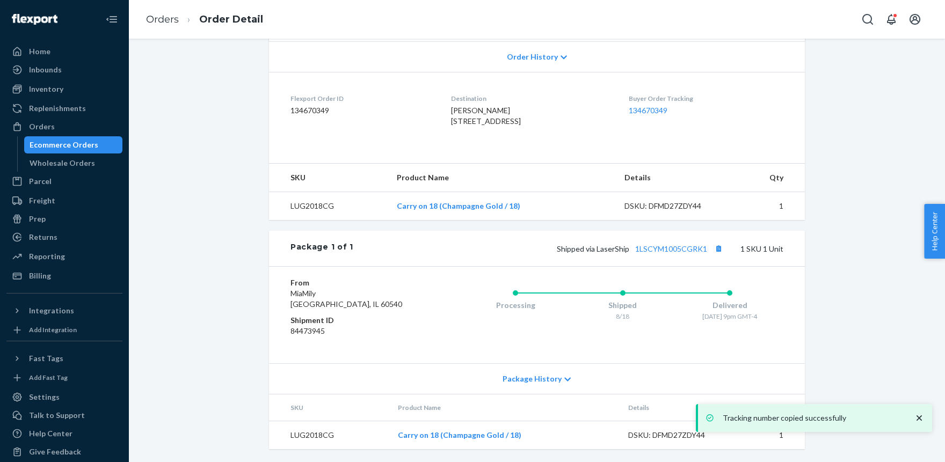
click at [608, 249] on span "Shipped via LaserShip 1LSCYM1005CGRK1" at bounding box center [641, 248] width 169 height 9
drag, startPoint x: 608, startPoint y: 249, endPoint x: 551, endPoint y: 201, distance: 74.3
click at [608, 248] on span "Shipped via LaserShip 1LSCYM1005CGRK1" at bounding box center [641, 248] width 169 height 9
copy span "LaserShip"
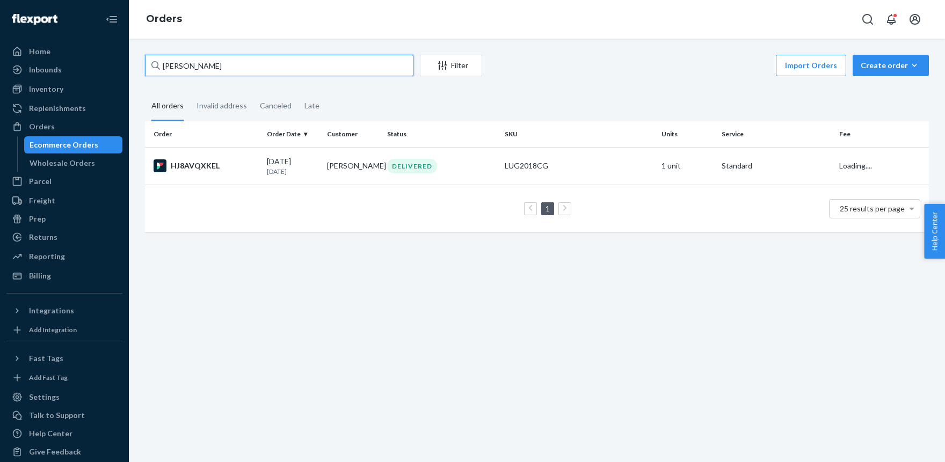
click at [210, 64] on input "[PERSON_NAME]" at bounding box center [279, 65] width 268 height 21
click at [209, 64] on input "[PERSON_NAME]" at bounding box center [279, 65] width 268 height 21
paste input "[PERSON_NAME]"
type input "[PERSON_NAME]"
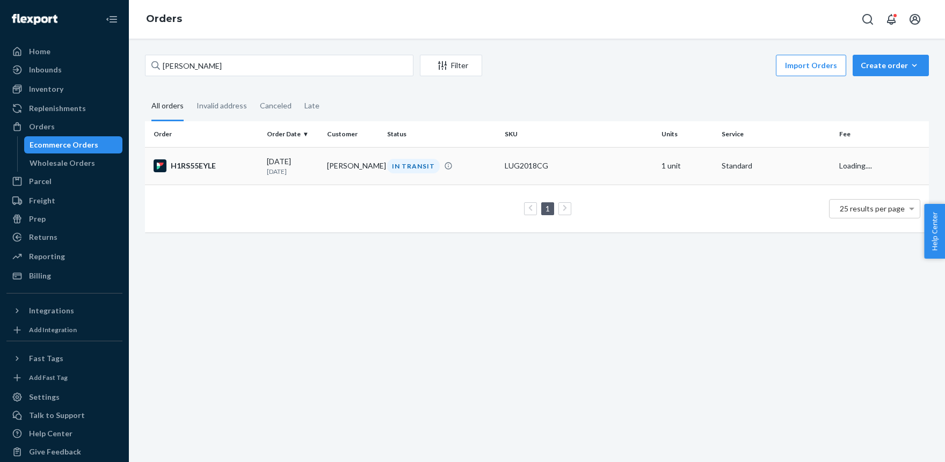
click at [543, 169] on div "LUG2018CG" at bounding box center [578, 165] width 148 height 11
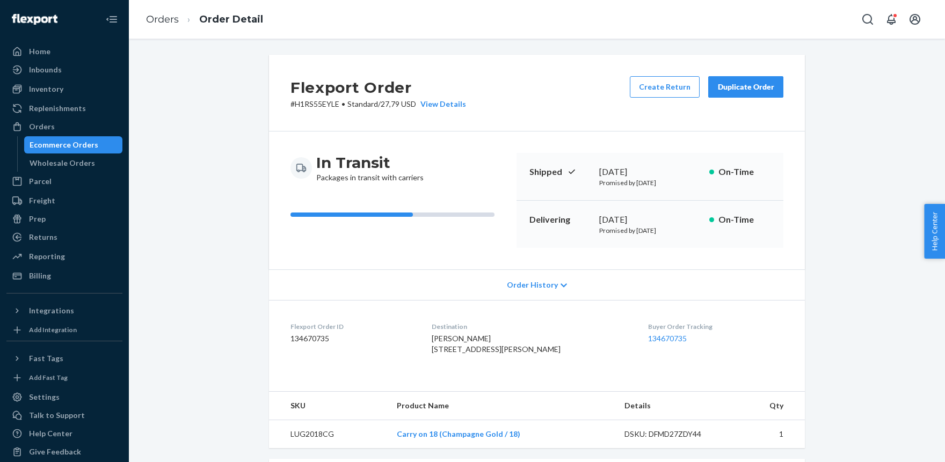
scroll to position [249, 0]
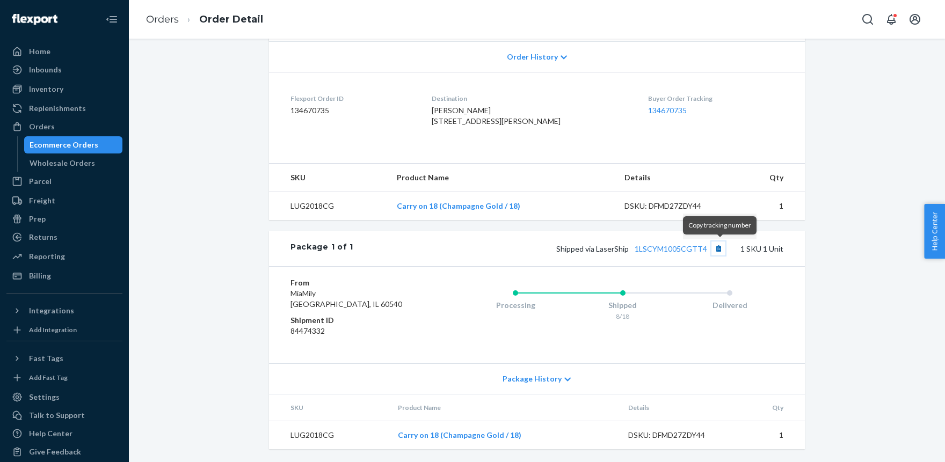
click at [718, 247] on button "Copy tracking number" at bounding box center [718, 249] width 14 height 14
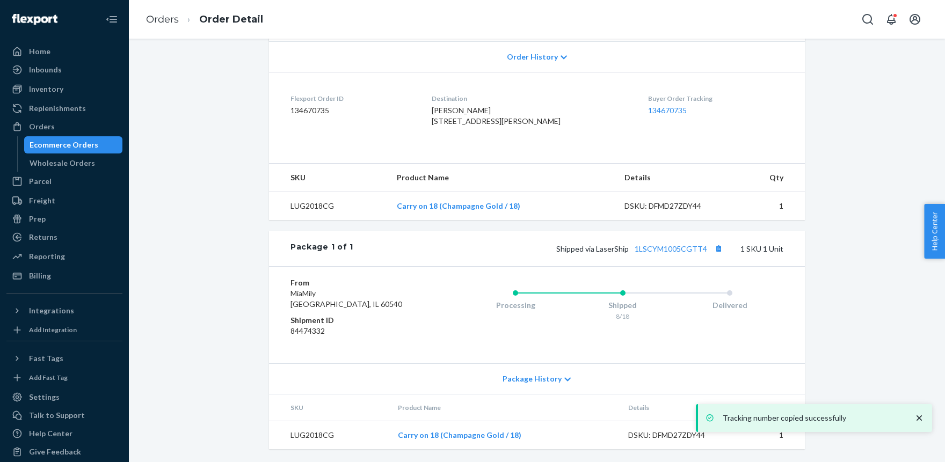
click at [614, 247] on span "Shipped via LaserShip 1LSCYM1005CGTT4" at bounding box center [640, 248] width 169 height 9
copy span "LaserShip"
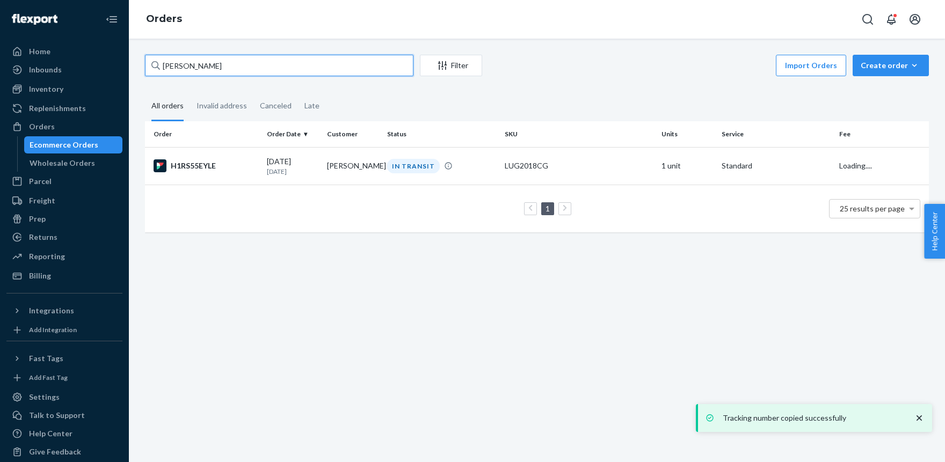
click at [210, 68] on input "[PERSON_NAME]" at bounding box center [279, 65] width 268 height 21
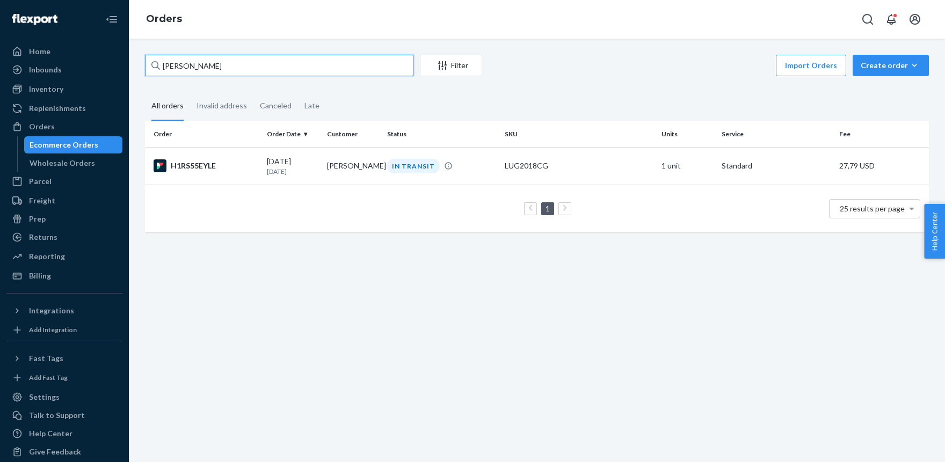
paste input "[PERSON_NAME]"
type input "[PERSON_NAME]"
click at [531, 166] on div "LUG2018CG" at bounding box center [578, 165] width 148 height 11
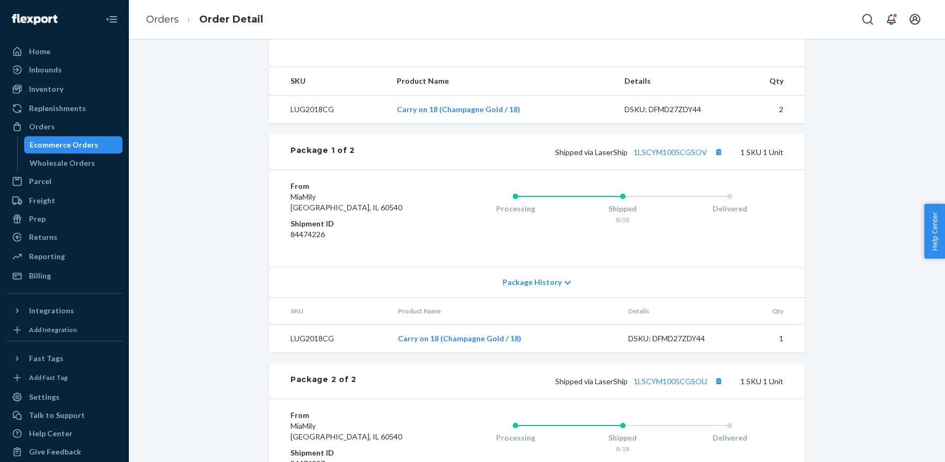
scroll to position [354, 0]
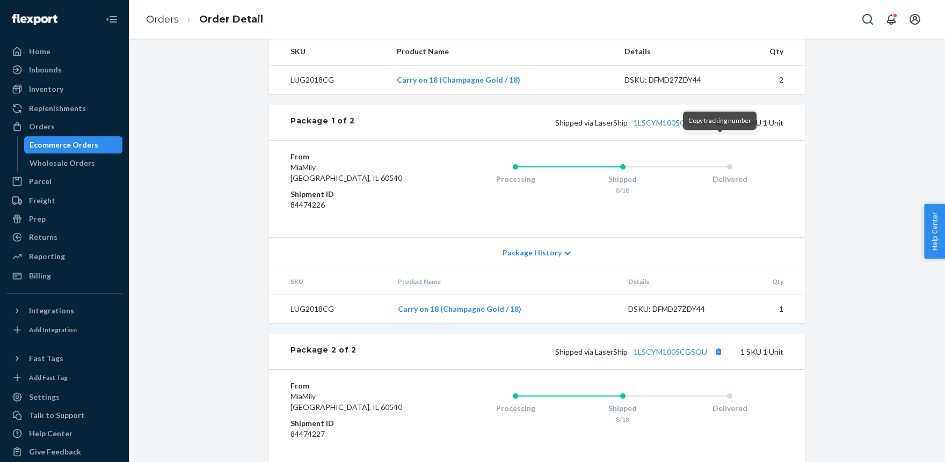
click at [723, 129] on button "Copy tracking number" at bounding box center [718, 122] width 14 height 14
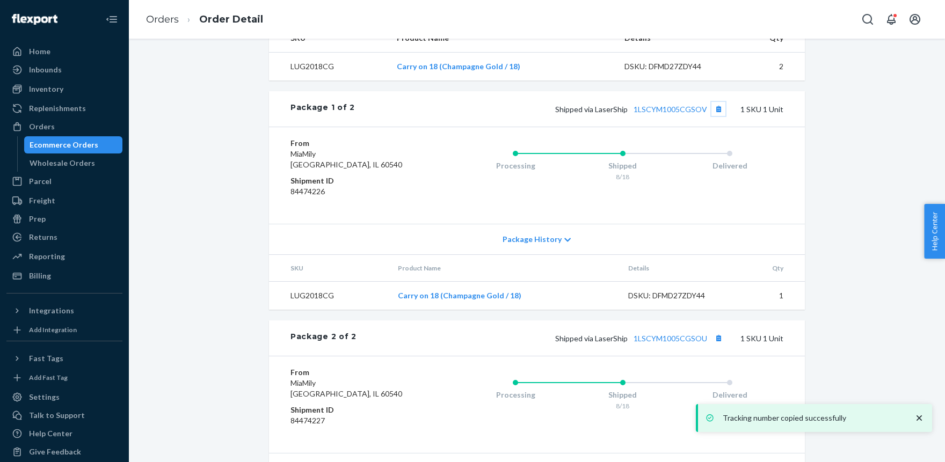
scroll to position [301, 0]
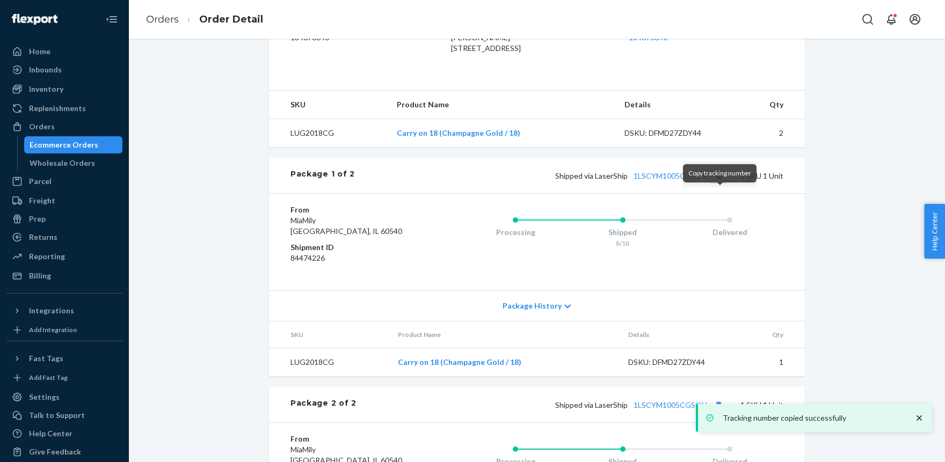
click at [720, 182] on button "Copy tracking number" at bounding box center [718, 176] width 14 height 14
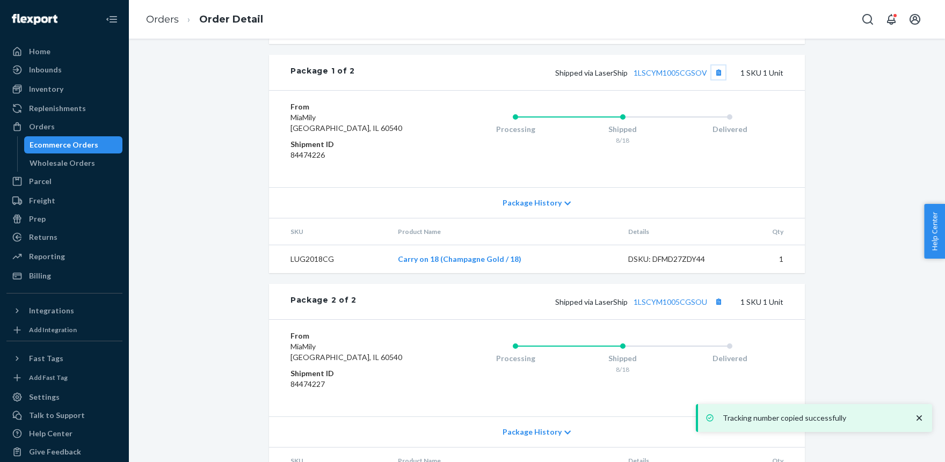
scroll to position [360, 0]
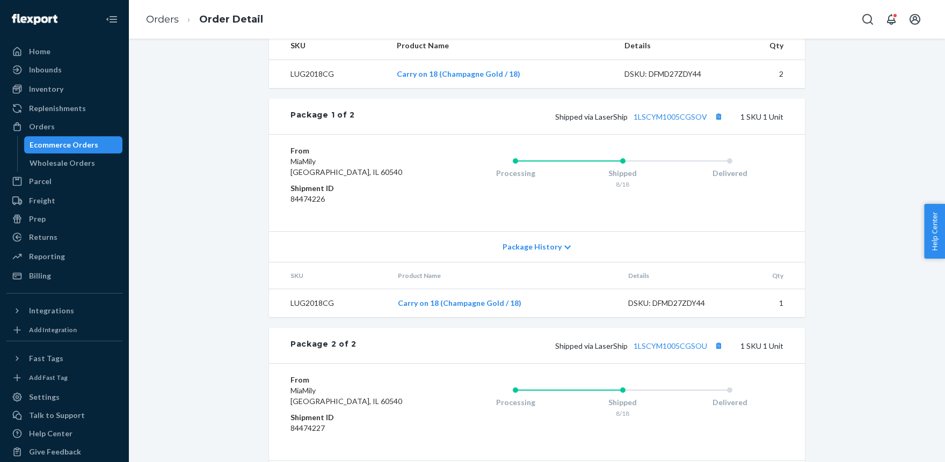
click at [610, 121] on span "Shipped via LaserShip 1LSCYM1005CGSOV" at bounding box center [640, 116] width 170 height 9
copy span "LaserShip"
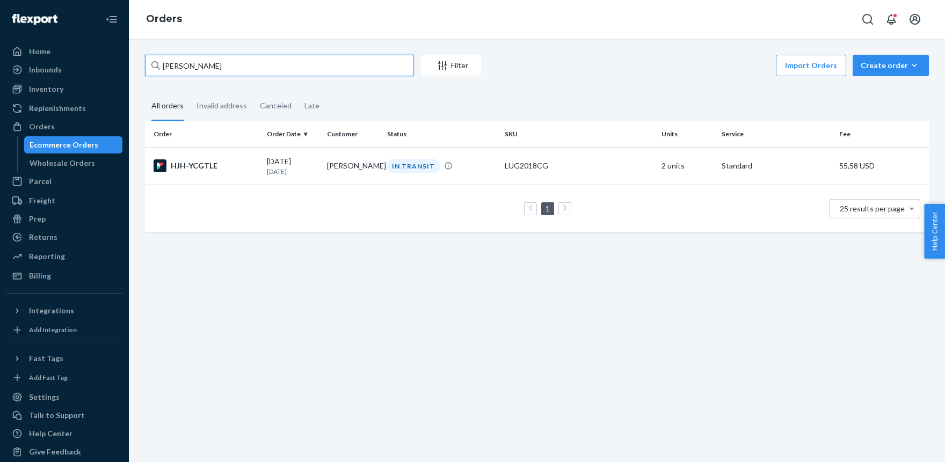
click at [234, 67] on input "[PERSON_NAME]" at bounding box center [279, 65] width 268 height 21
click at [233, 67] on input "[PERSON_NAME]" at bounding box center [279, 65] width 268 height 21
paste input "[PERSON_NAME]"
type input "[PERSON_NAME]"
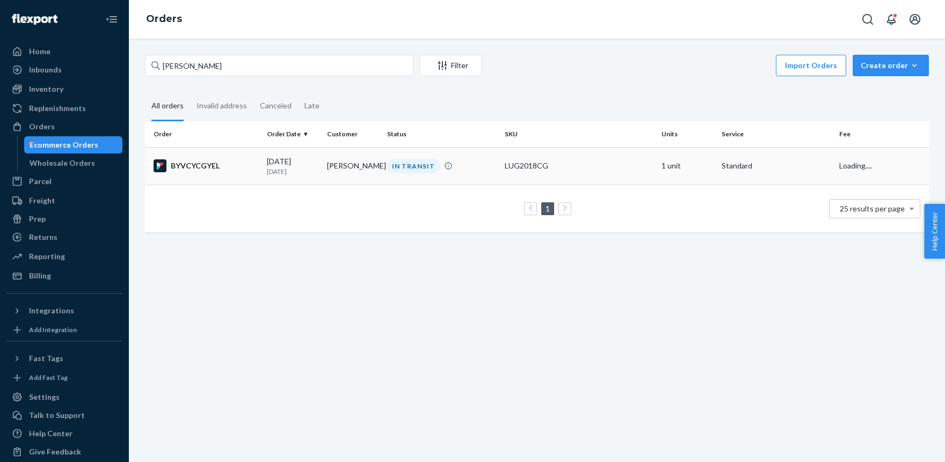
click at [474, 163] on div "IN TRANSIT" at bounding box center [441, 166] width 113 height 14
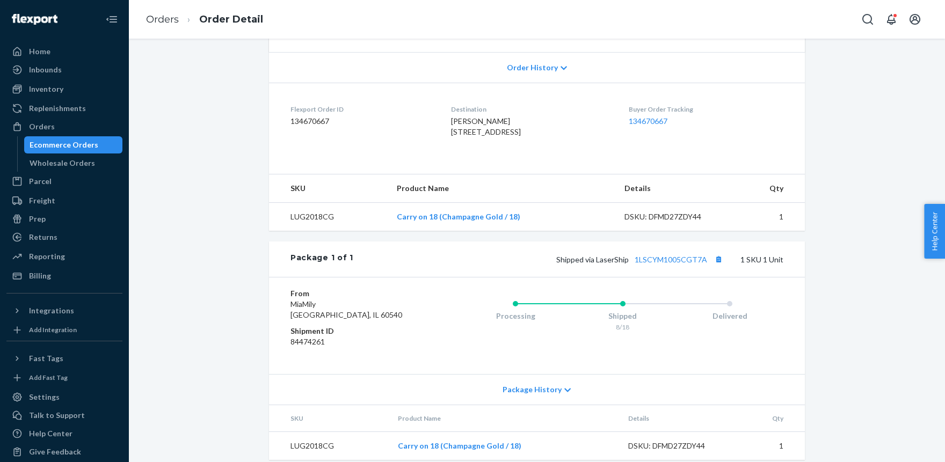
scroll to position [236, 0]
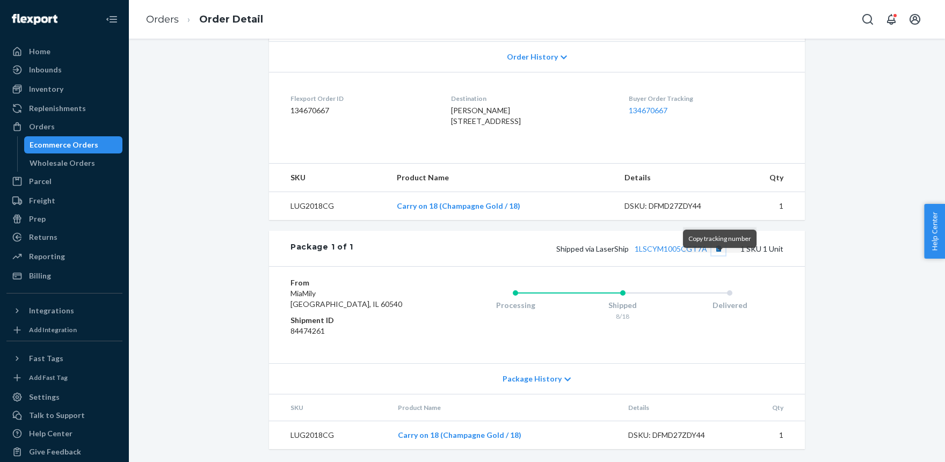
click at [721, 255] on button "Copy tracking number" at bounding box center [718, 249] width 14 height 14
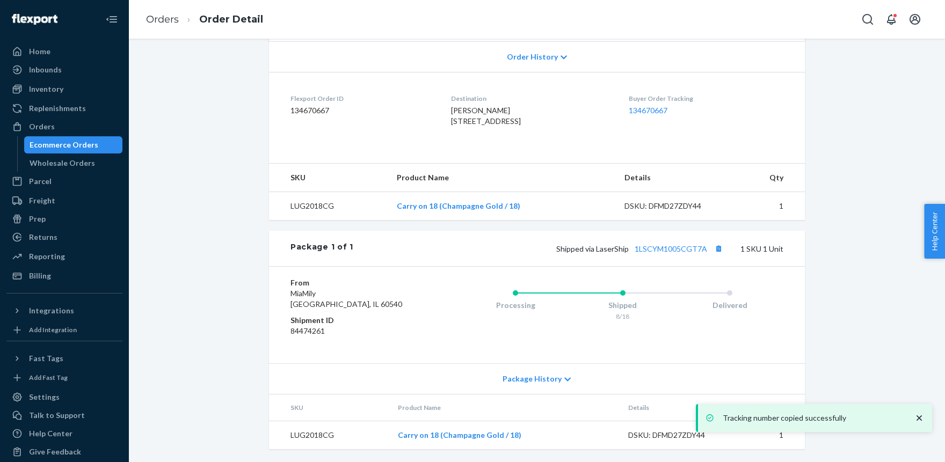
click at [611, 253] on span "Shipped via LaserShip 1LSCYM1005CGT7A" at bounding box center [640, 248] width 169 height 9
drag, startPoint x: 611, startPoint y: 260, endPoint x: 603, endPoint y: 248, distance: 14.6
click at [611, 253] on span "Shipped via LaserShip 1LSCYM1005CGT7A" at bounding box center [640, 248] width 169 height 9
click at [42, 129] on div "Orders" at bounding box center [42, 126] width 26 height 11
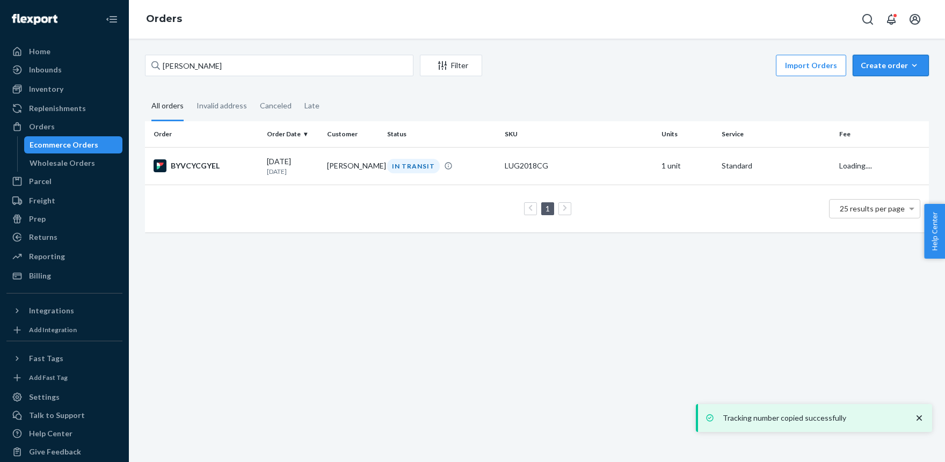
click at [888, 62] on div "Create order" at bounding box center [890, 65] width 60 height 11
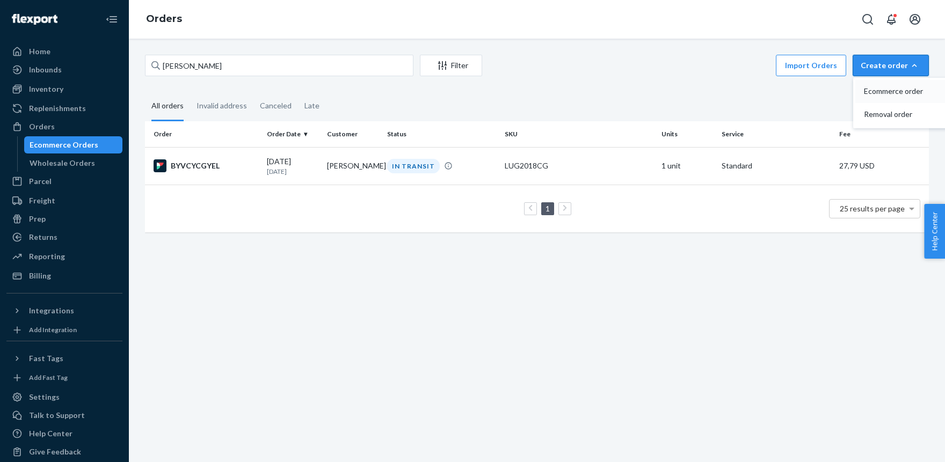
click at [877, 91] on span "Ecommerce order" at bounding box center [897, 91] width 67 height 8
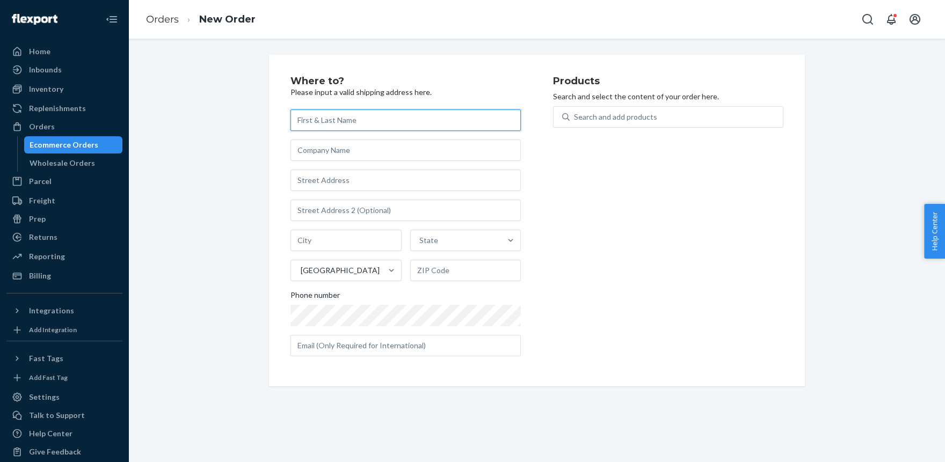
paste input "Anumeha Muthal"
type input "Anumeha Muthal"
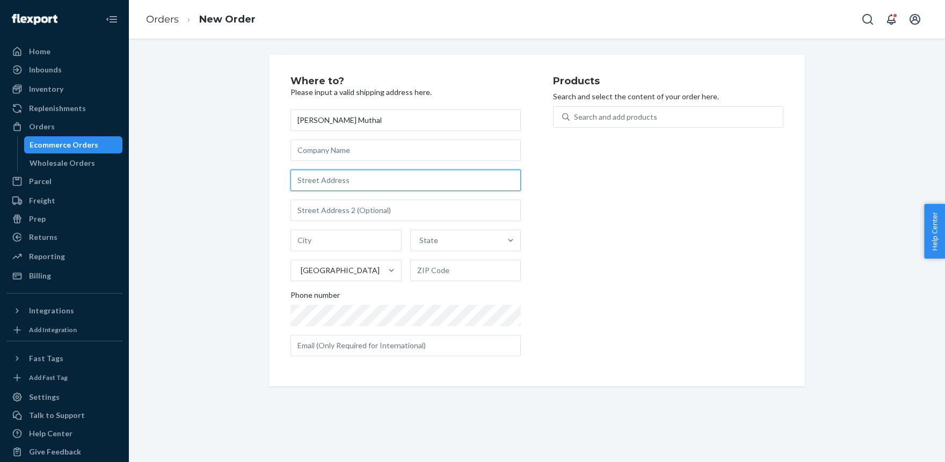
paste input "38 E COURT LN"
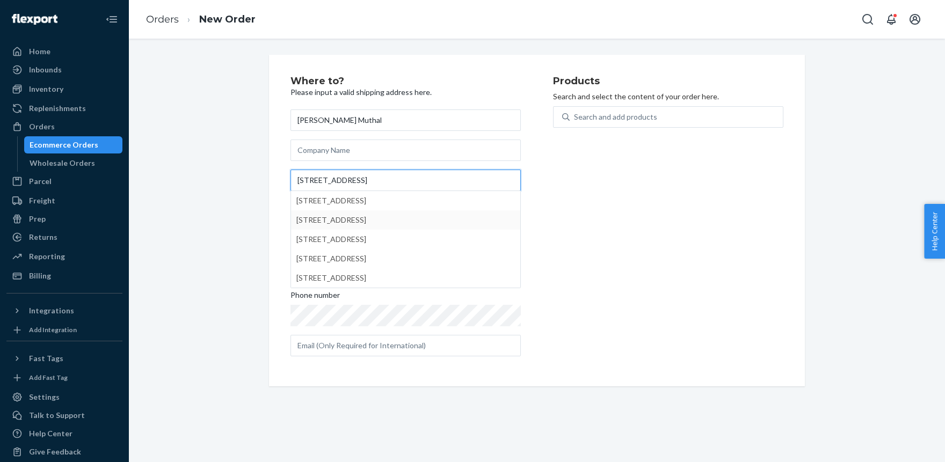
type input "38 E COURT LN"
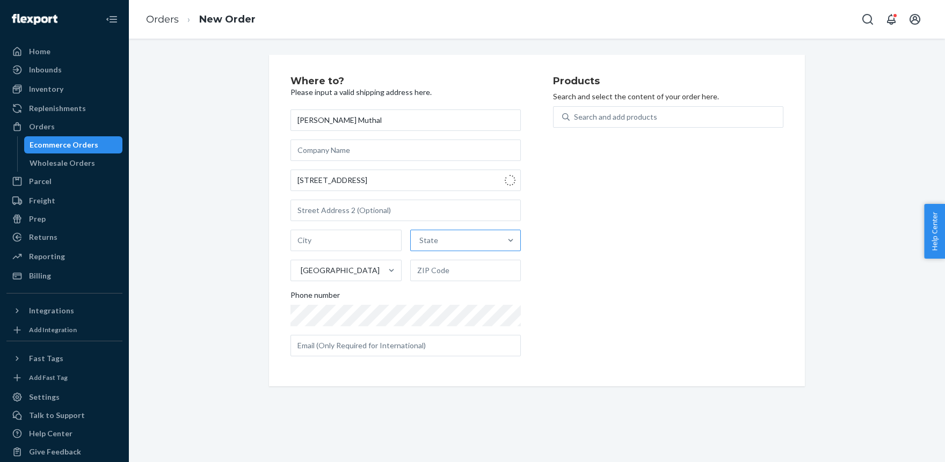
type input "Foster City"
type input "94404"
type input "38 E Court Ln"
click at [605, 116] on div "Search and add products" at bounding box center [615, 117] width 83 height 11
click at [575, 116] on input "Search and add products" at bounding box center [574, 117] width 1 height 11
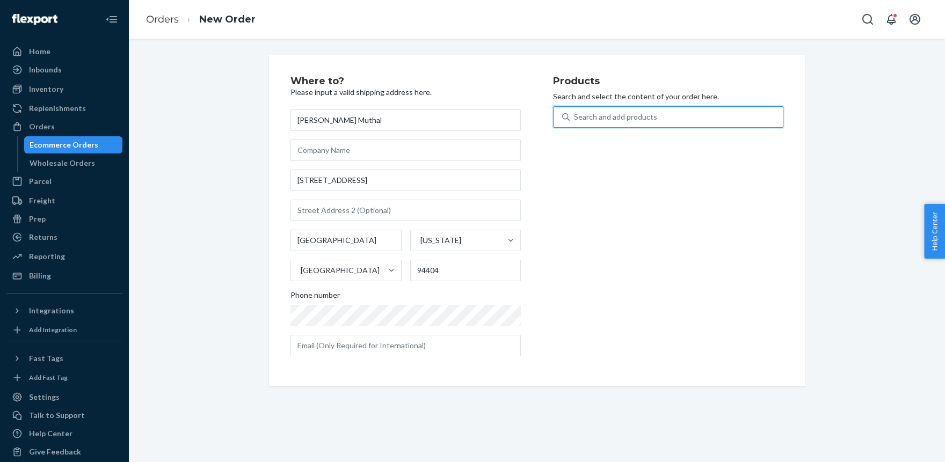
paste input "BAC1229MB"
type input "BAC1229MB"
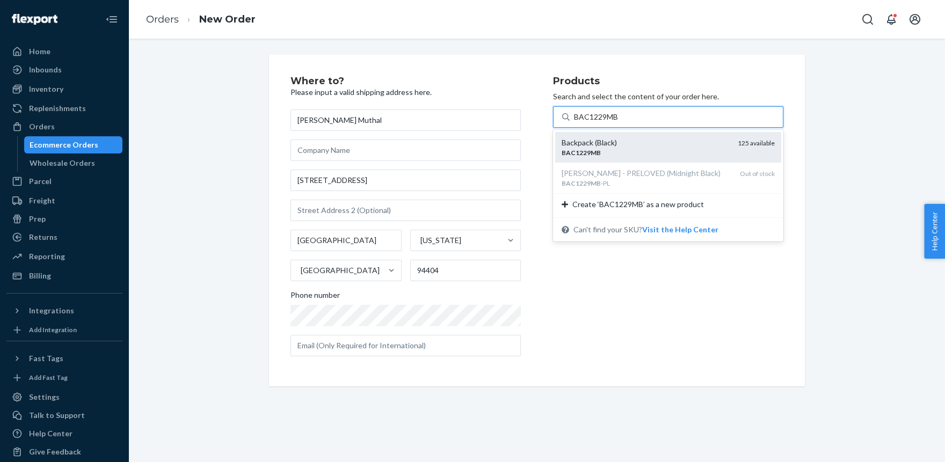
click at [591, 149] on div "BAC1229MB" at bounding box center [644, 152] width 167 height 9
click at [591, 122] on input "BAC1229MB" at bounding box center [596, 117] width 45 height 11
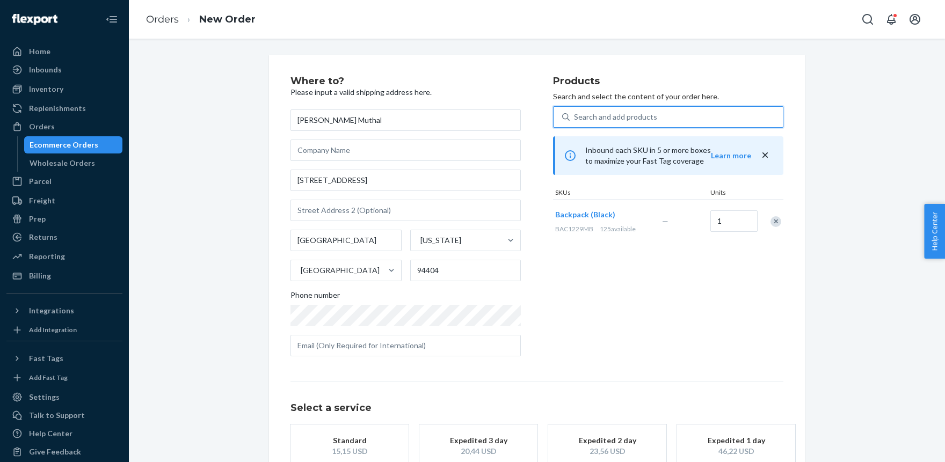
scroll to position [70, 0]
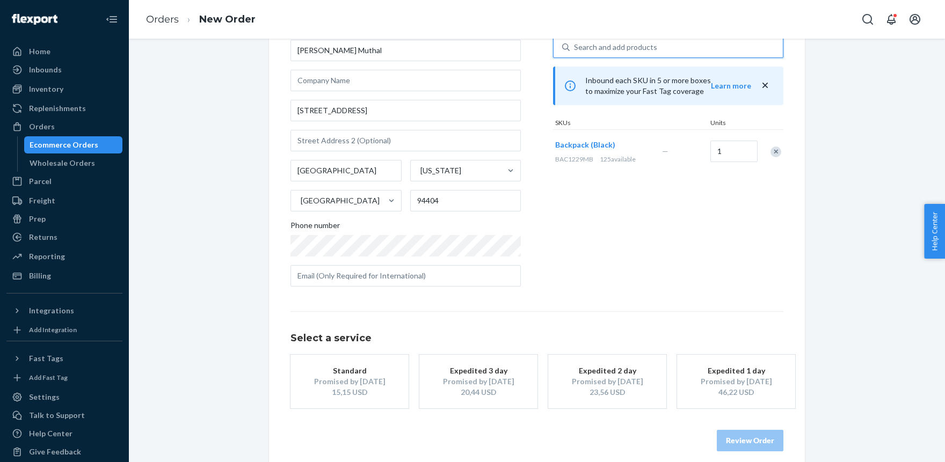
click at [352, 361] on button "Standard Promised by Sep 1, 2025 15,15 USD" at bounding box center [349, 382] width 118 height 54
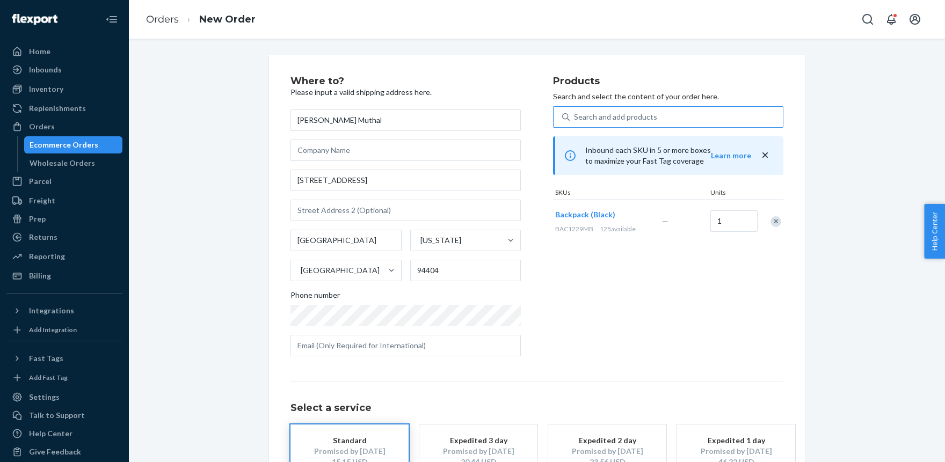
scroll to position [80, 0]
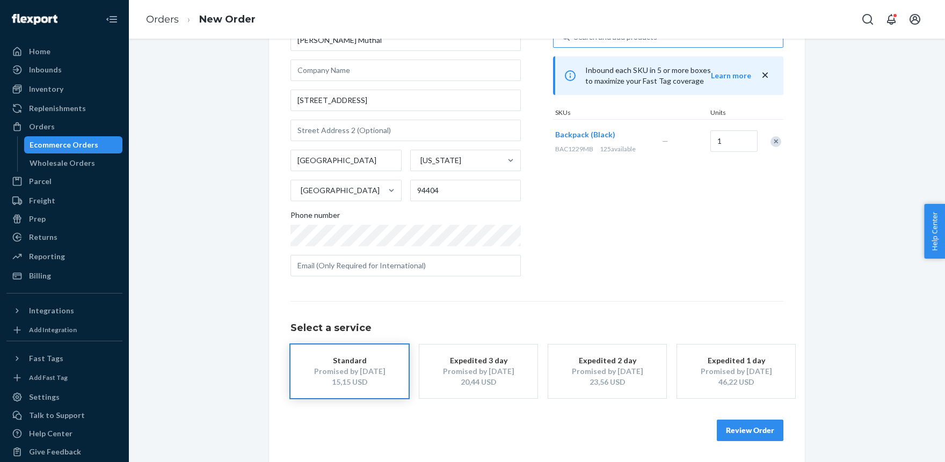
drag, startPoint x: 748, startPoint y: 427, endPoint x: 719, endPoint y: 417, distance: 30.2
click at [747, 427] on button "Review Order" at bounding box center [749, 430] width 67 height 21
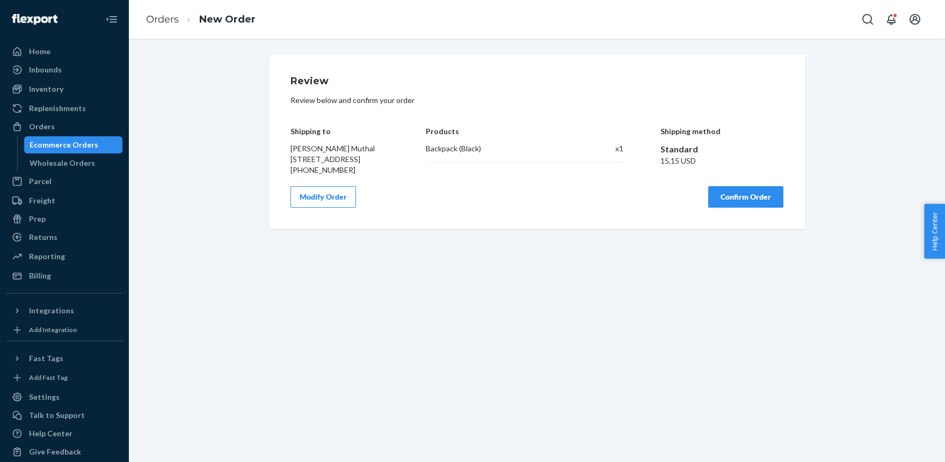
click at [324, 149] on span "Anumeha Muthal 38 E Court Ln Foster City, CA 94404" at bounding box center [332, 154] width 84 height 20
drag, startPoint x: 659, startPoint y: 160, endPoint x: 677, endPoint y: 160, distance: 17.7
click at [677, 160] on div "Shipping to Anumeha Muthal 38 E Court Ln Foster City, CA 94404 +1 (210) 728-454…" at bounding box center [536, 143] width 493 height 64
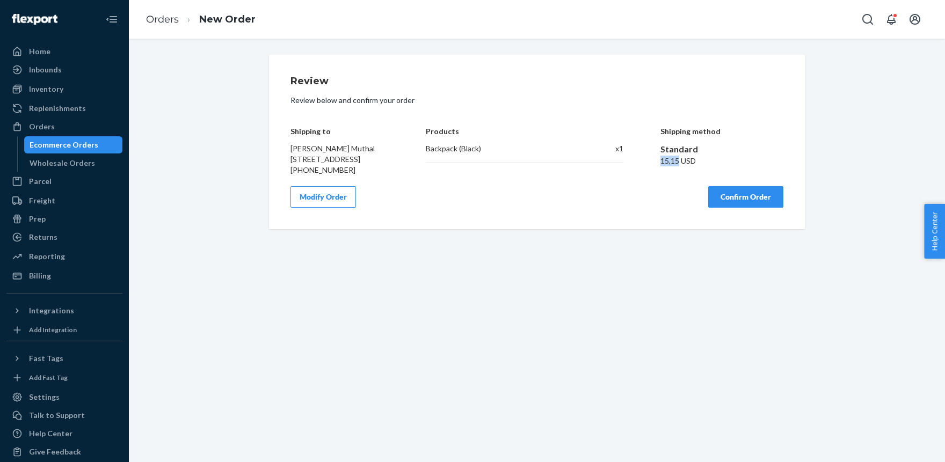
click at [745, 208] on button "Confirm Order" at bounding box center [745, 196] width 75 height 21
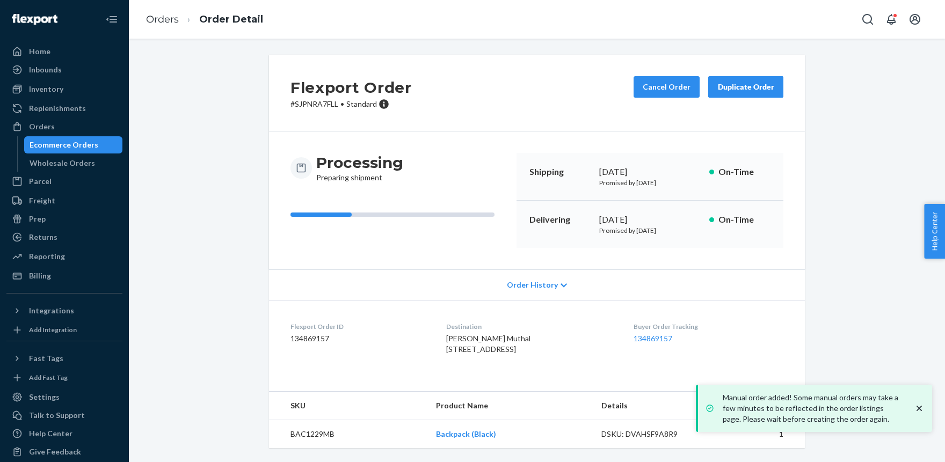
scroll to position [20, 0]
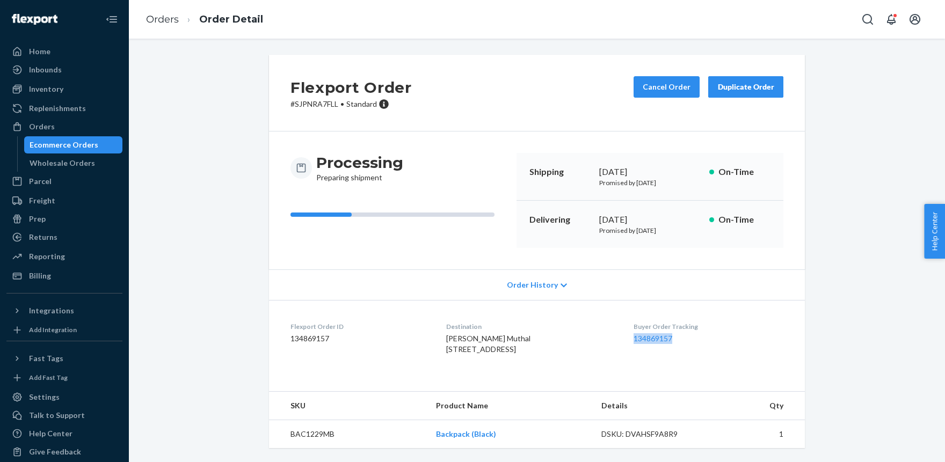
drag, startPoint x: 632, startPoint y: 319, endPoint x: 696, endPoint y: 320, distance: 63.9
click at [698, 319] on dl "Flexport Order ID 134869157 Destination Anumeha Muthal 38 E Court Ln Foster Cit…" at bounding box center [537, 340] width 536 height 81
